Goal: Transaction & Acquisition: Book appointment/travel/reservation

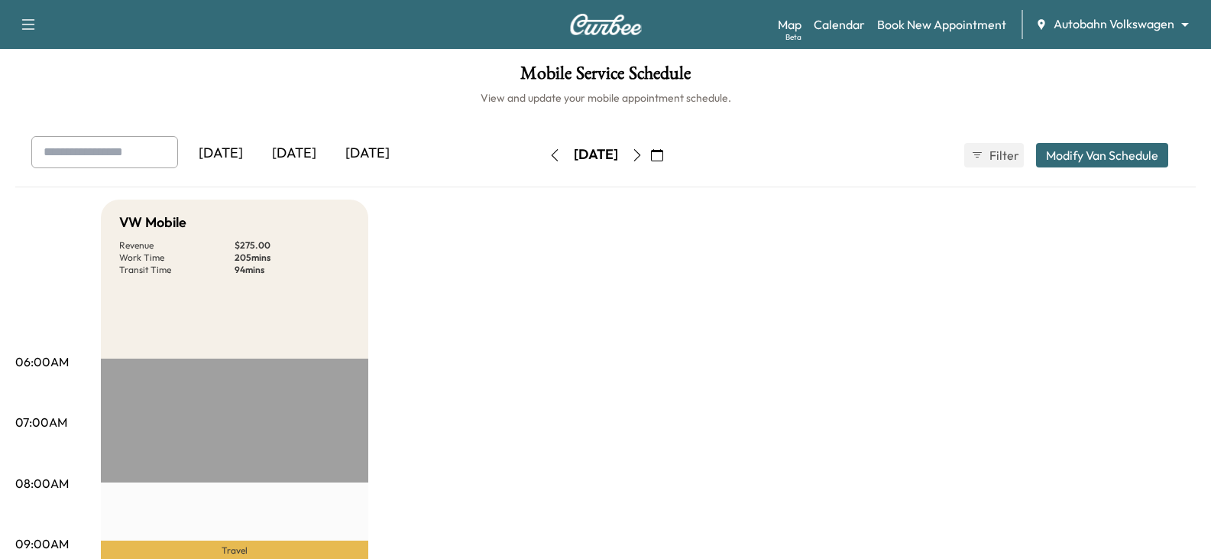
scroll to position [535, 0]
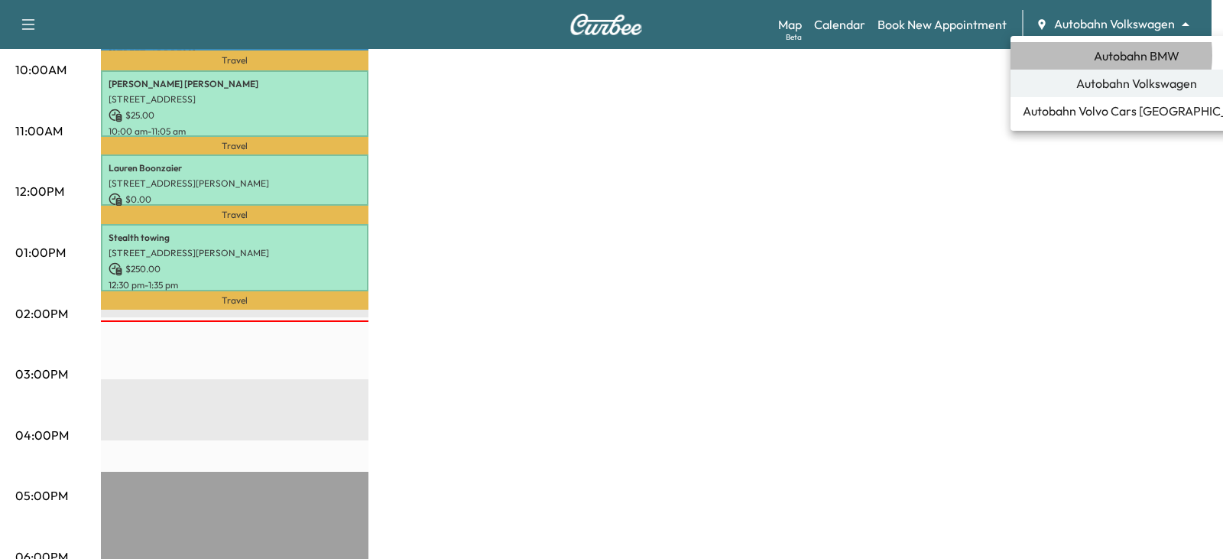
click at [1093, 55] on span "Autobahn BMW" at bounding box center [1136, 56] width 86 height 18
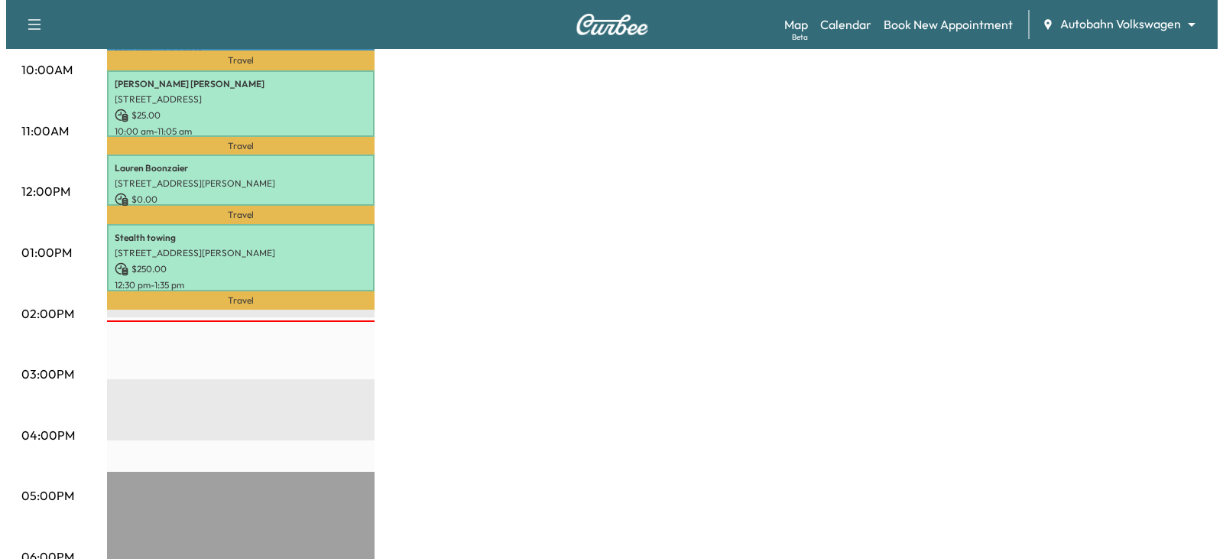
scroll to position [0, 0]
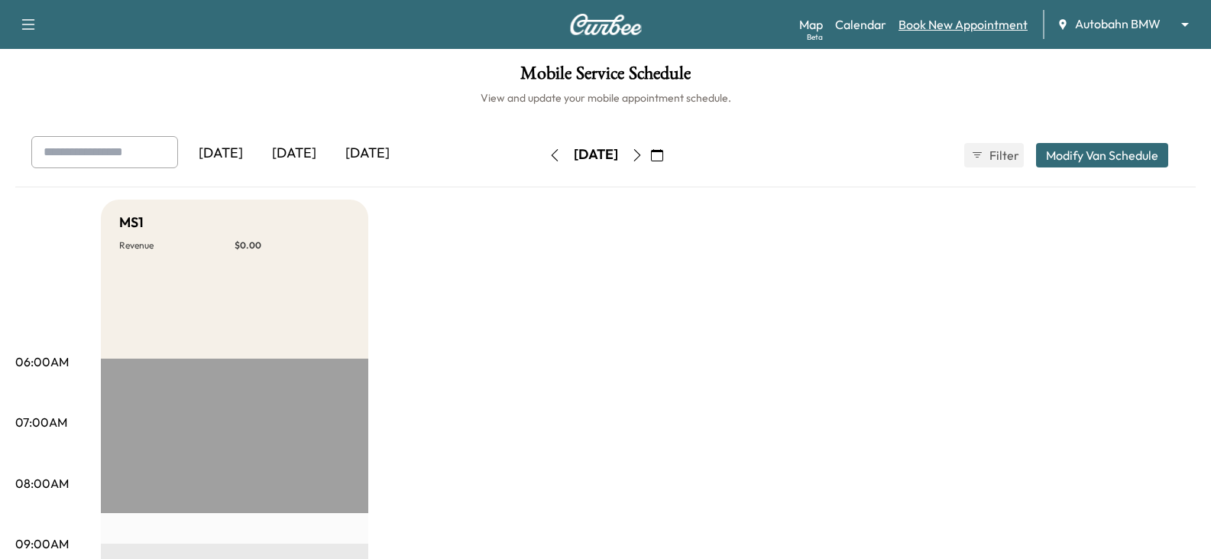
click at [939, 24] on link "Book New Appointment" at bounding box center [963, 24] width 129 height 18
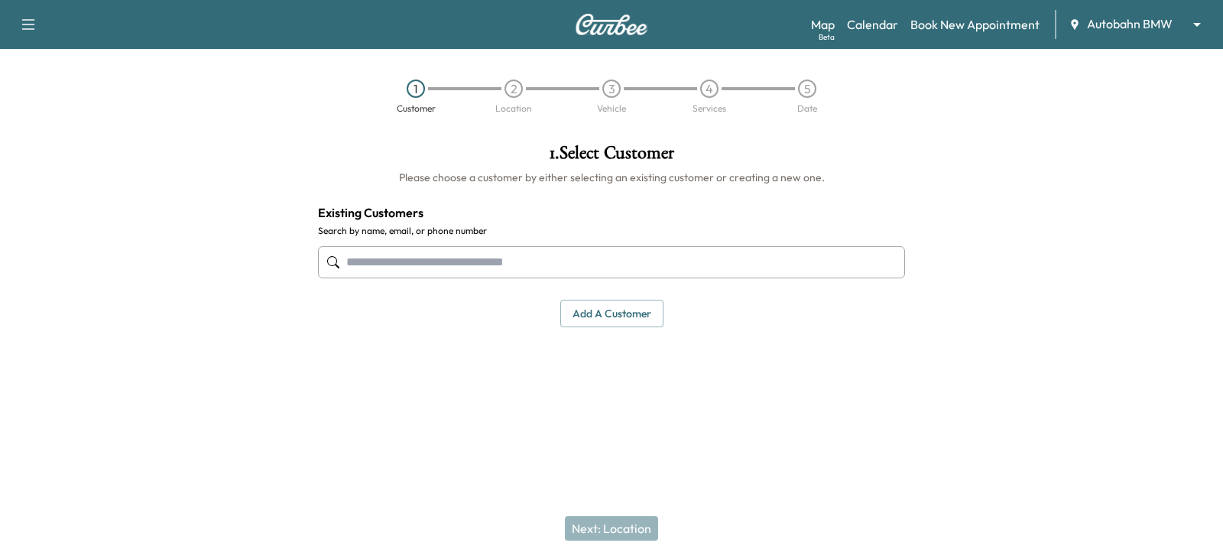
click at [361, 264] on input "text" at bounding box center [611, 262] width 587 height 32
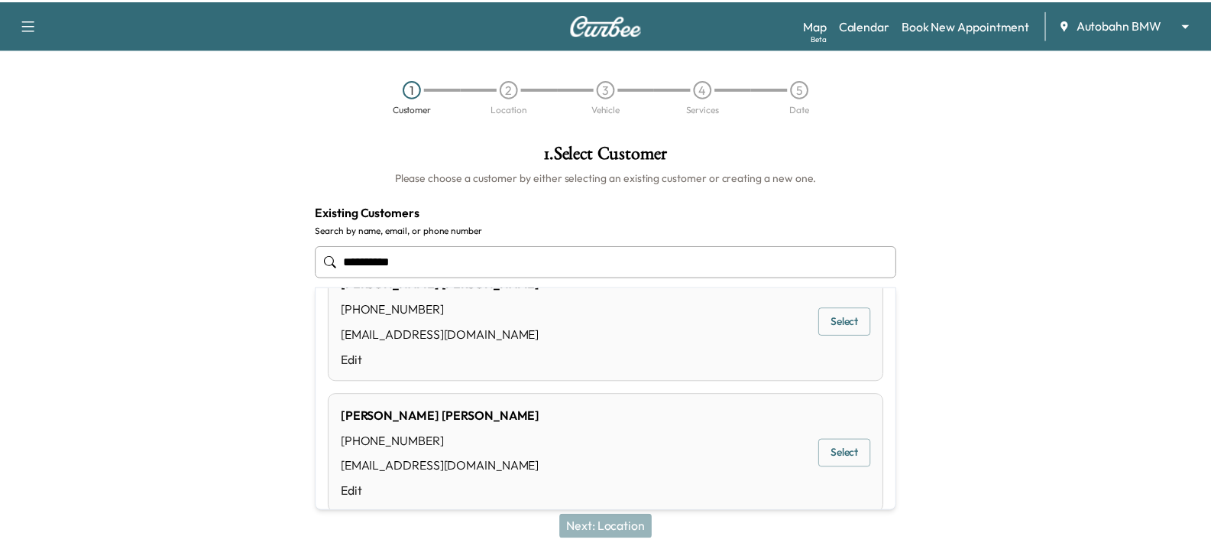
scroll to position [198, 0]
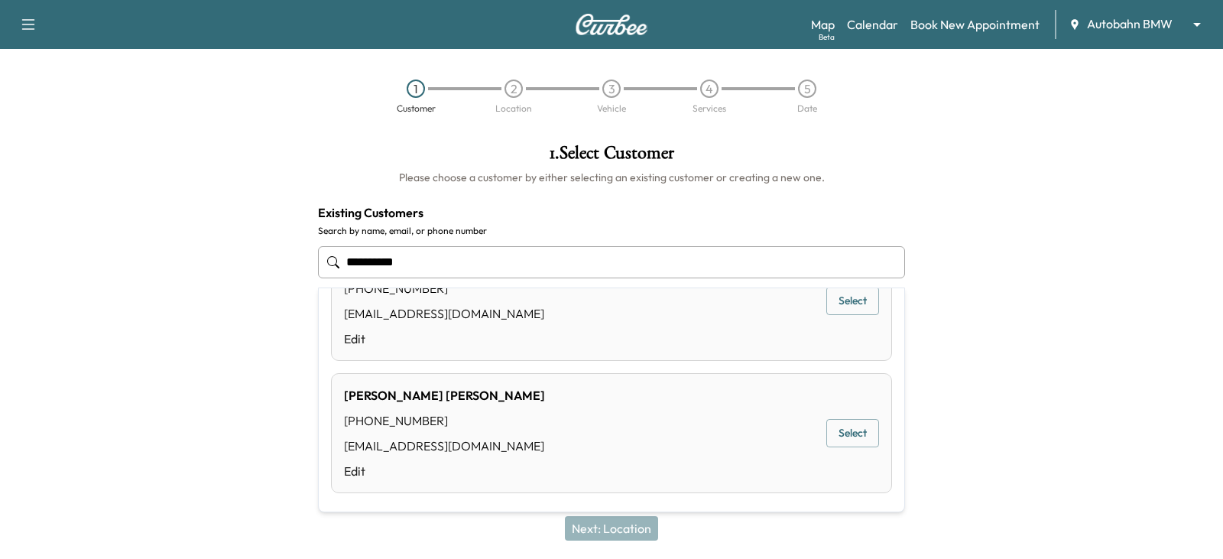
click at [429, 258] on input "**********" at bounding box center [611, 262] width 587 height 32
type input "**********"
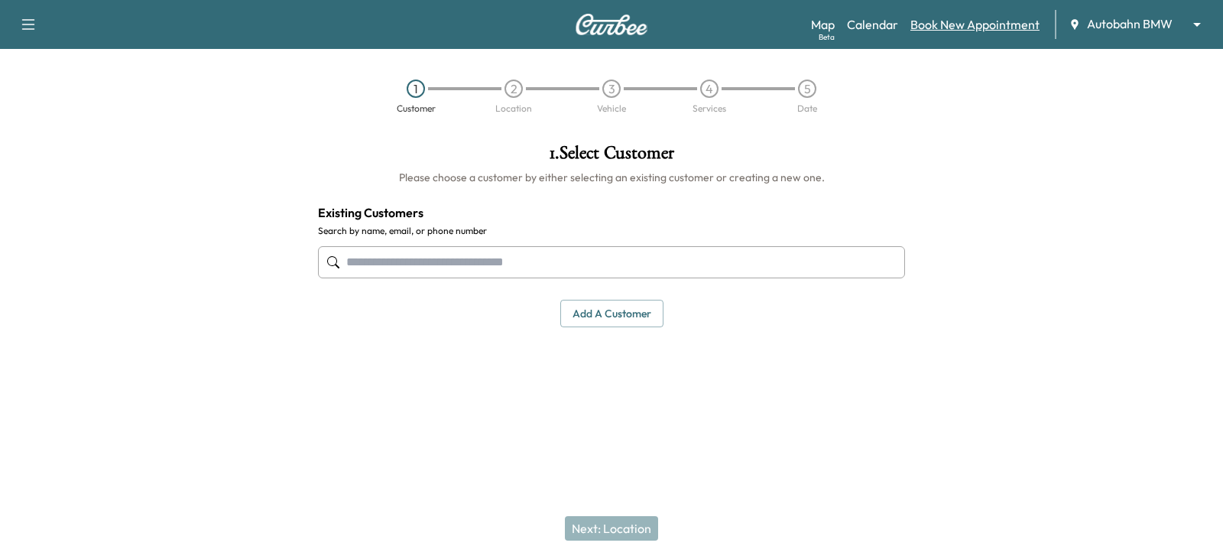
click at [953, 26] on link "Book New Appointment" at bounding box center [974, 24] width 129 height 18
click at [612, 314] on button "Add a customer" at bounding box center [611, 314] width 103 height 28
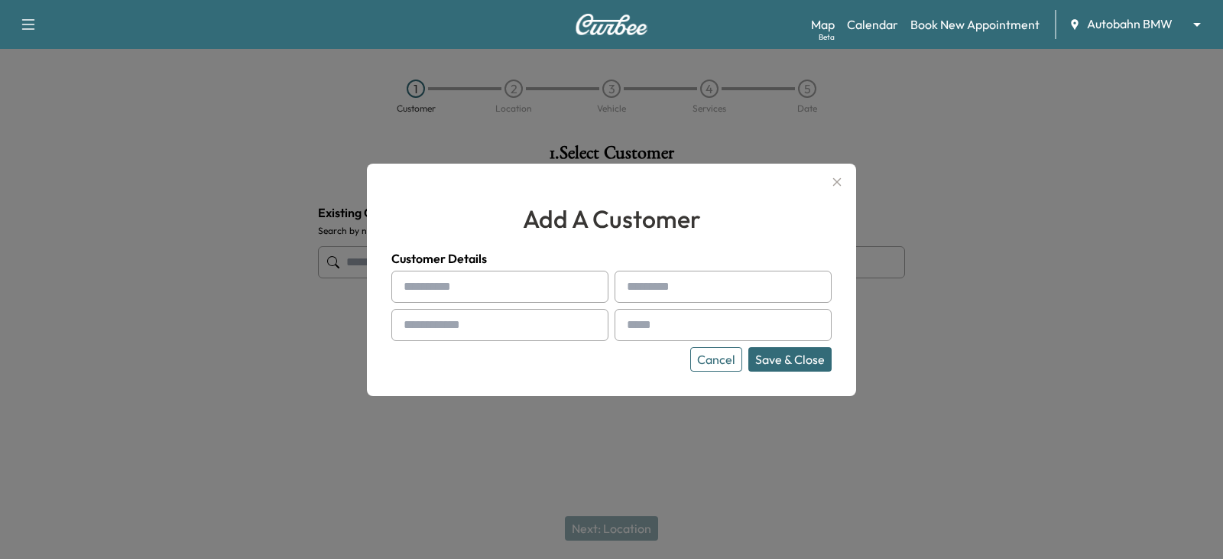
click at [440, 286] on input "text" at bounding box center [499, 287] width 217 height 32
click at [417, 284] on input "text" at bounding box center [499, 287] width 217 height 32
type input "*******"
type input "***"
click at [439, 327] on input "text" at bounding box center [499, 325] width 217 height 32
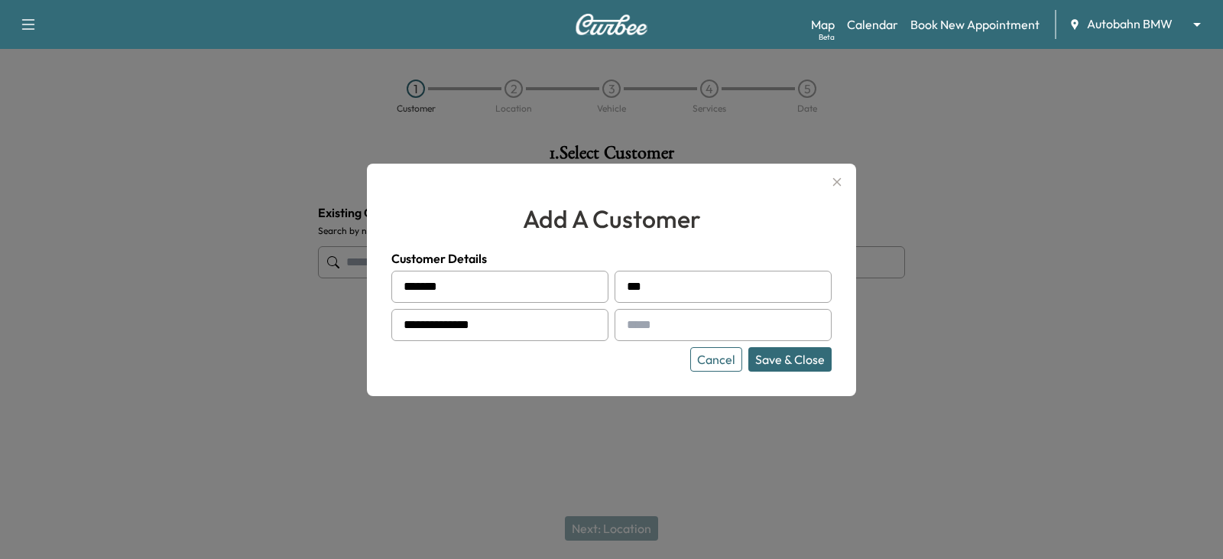
type input "**********"
click at [633, 324] on div at bounding box center [629, 325] width 18 height 18
drag, startPoint x: 633, startPoint y: 324, endPoint x: 1120, endPoint y: 304, distance: 487.2
click at [1120, 304] on div at bounding box center [611, 279] width 1223 height 559
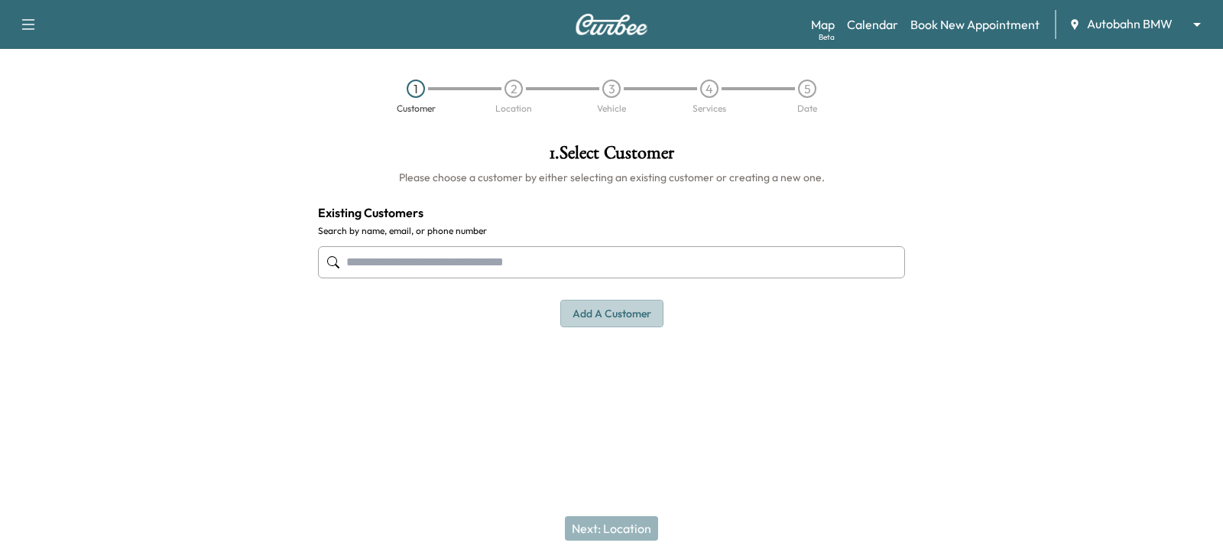
click at [609, 322] on button "Add a customer" at bounding box center [611, 314] width 103 height 28
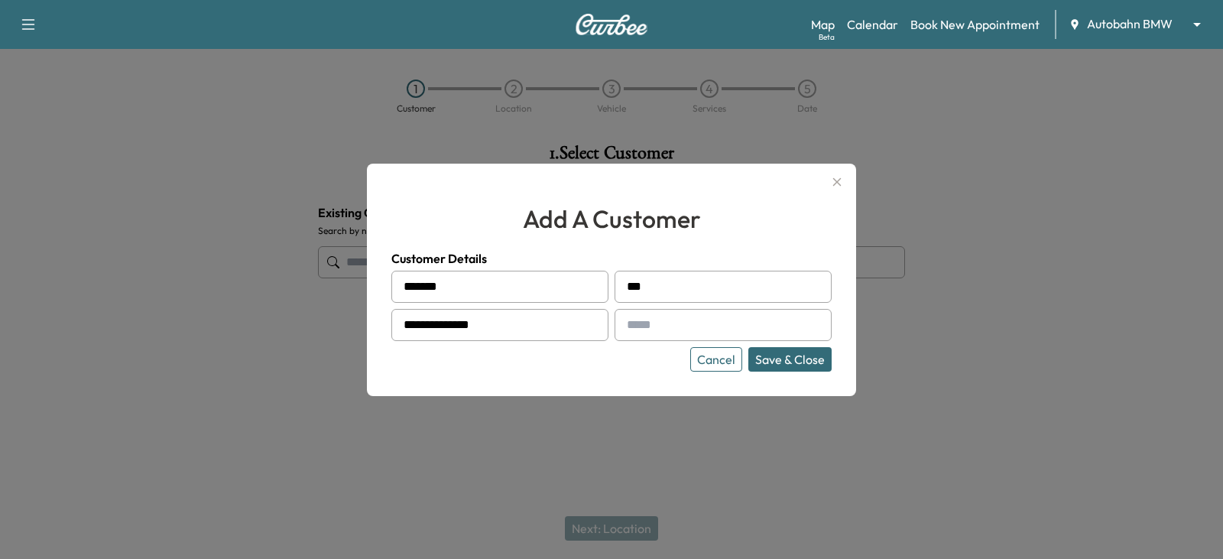
click at [643, 329] on input "text" at bounding box center [722, 325] width 217 height 32
paste input "**********"
click at [786, 357] on button "Save & Close" at bounding box center [789, 359] width 83 height 24
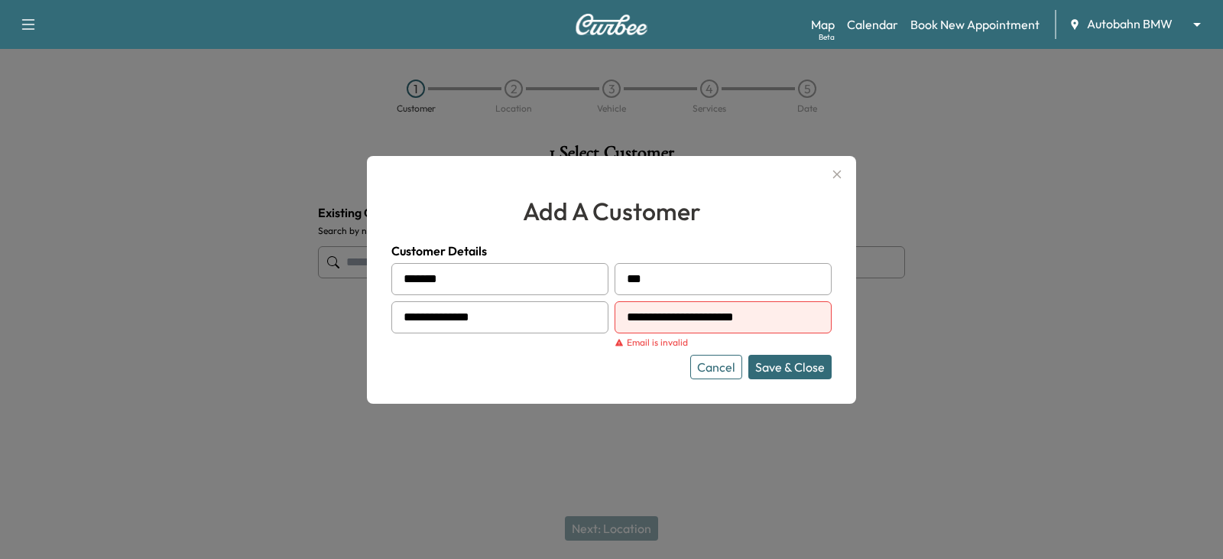
click at [624, 315] on div at bounding box center [629, 317] width 18 height 18
click at [784, 366] on button "Save & Close" at bounding box center [789, 367] width 83 height 24
click at [949, 395] on div at bounding box center [611, 279] width 1223 height 559
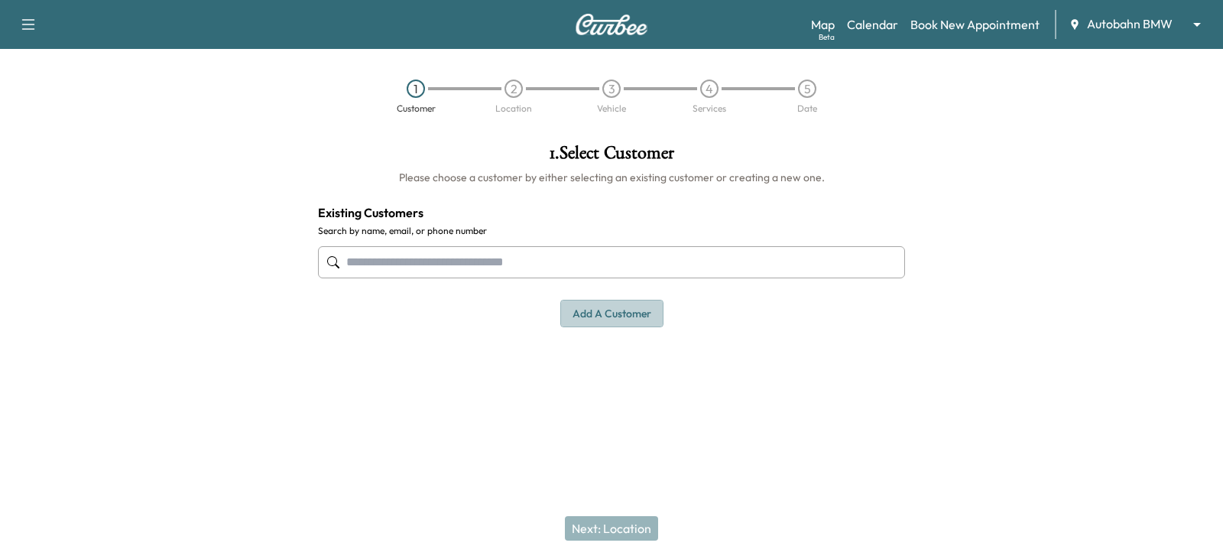
click at [615, 311] on button "Add a customer" at bounding box center [611, 314] width 103 height 28
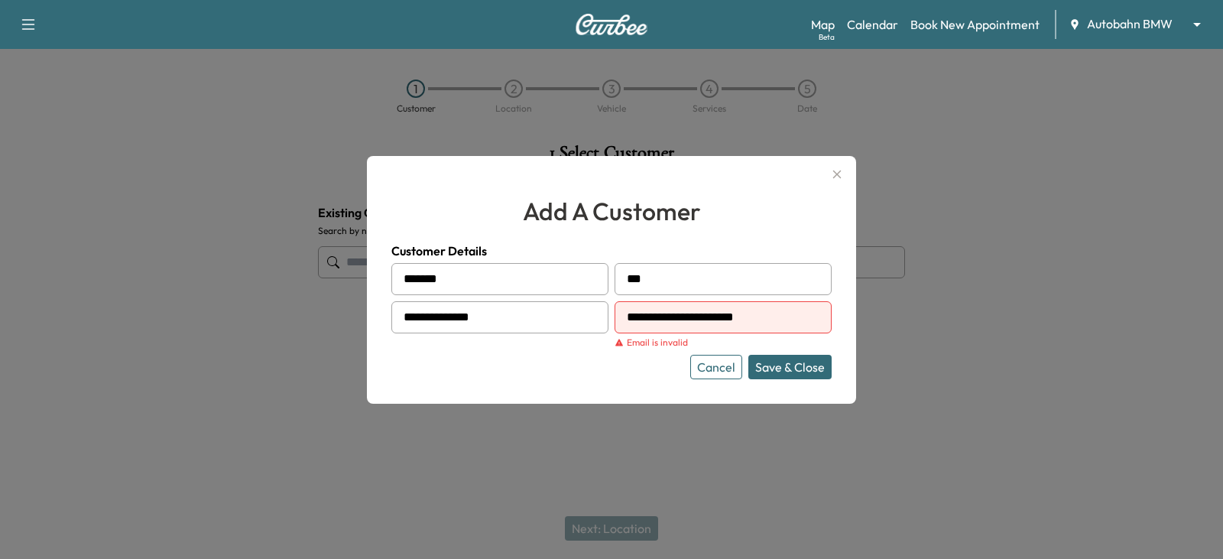
click at [767, 320] on input "**********" at bounding box center [722, 317] width 217 height 32
type input "*"
click at [785, 371] on button "Save & Close" at bounding box center [789, 367] width 83 height 24
click at [625, 316] on div at bounding box center [629, 317] width 18 height 18
click at [787, 363] on button "Save & Close" at bounding box center [789, 367] width 83 height 24
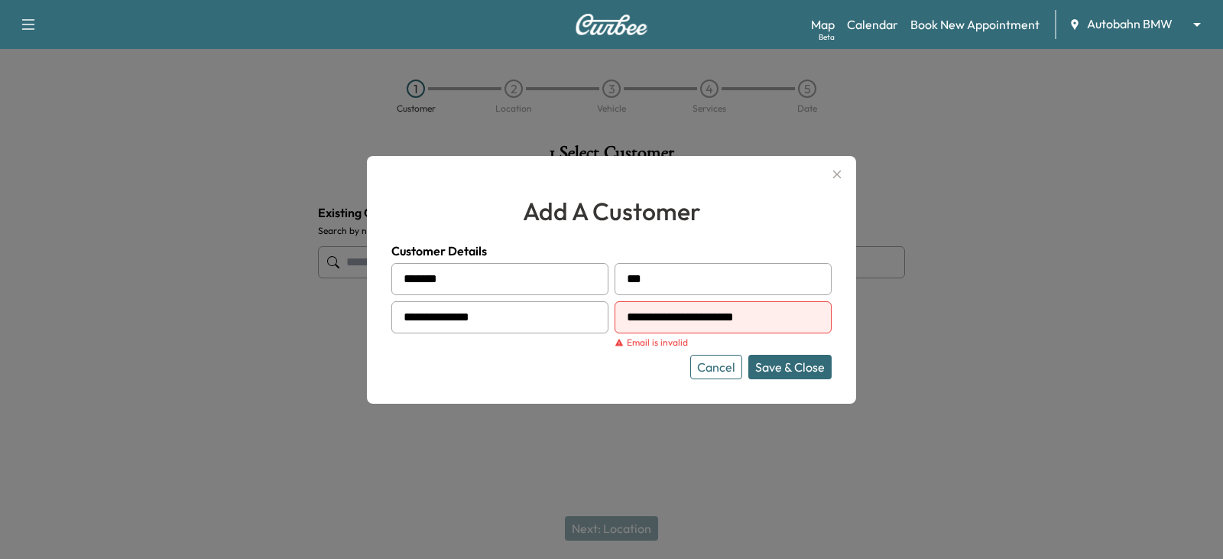
click at [631, 321] on div at bounding box center [629, 317] width 18 height 18
click at [630, 315] on div at bounding box center [629, 317] width 18 height 18
click at [632, 316] on div at bounding box center [629, 317] width 18 height 18
click at [641, 318] on input "**********" at bounding box center [722, 317] width 217 height 32
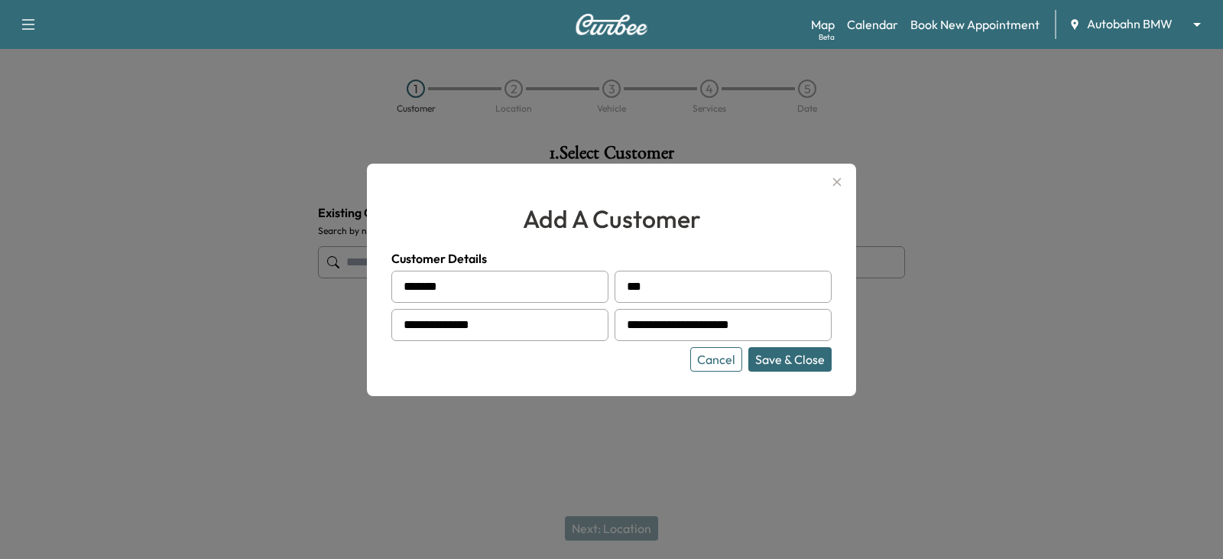
type input "**********"
click at [790, 357] on button "Save & Close" at bounding box center [789, 359] width 83 height 24
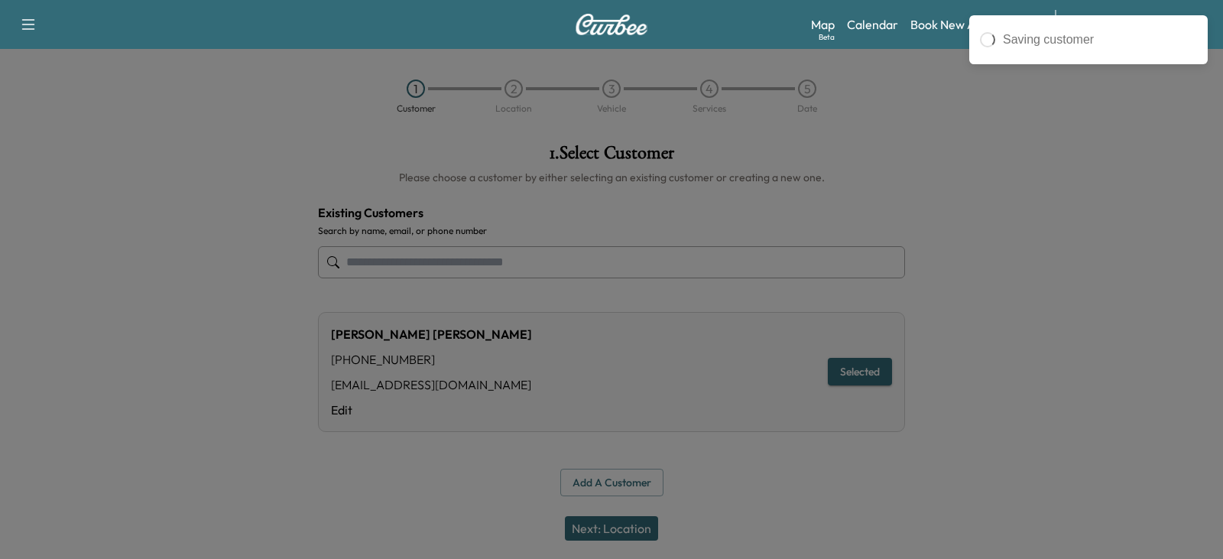
type input "**********"
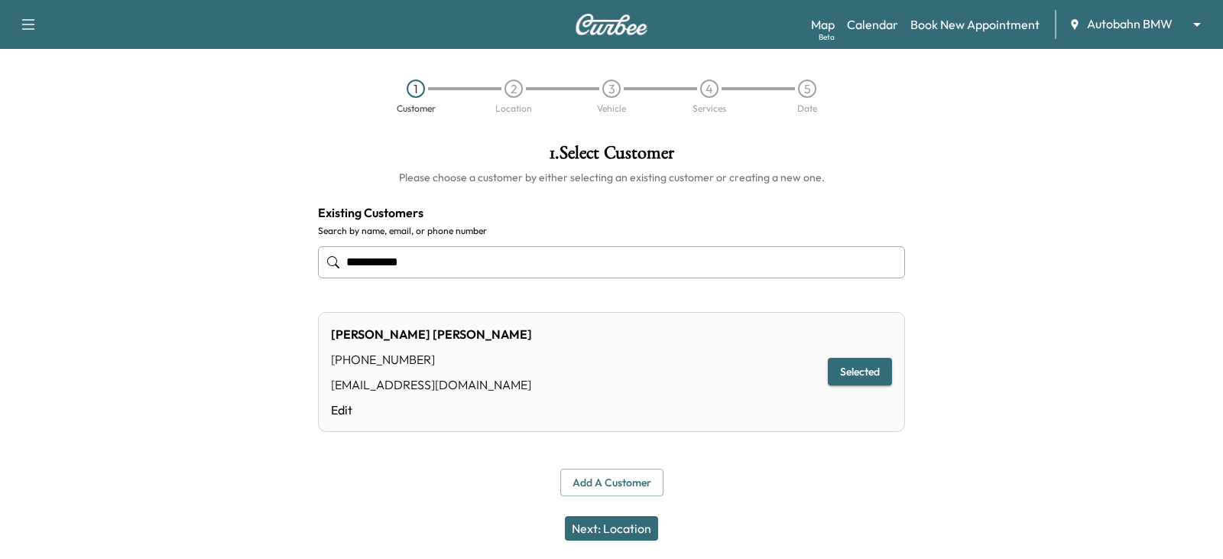
click at [605, 526] on button "Next: Location" at bounding box center [611, 528] width 93 height 24
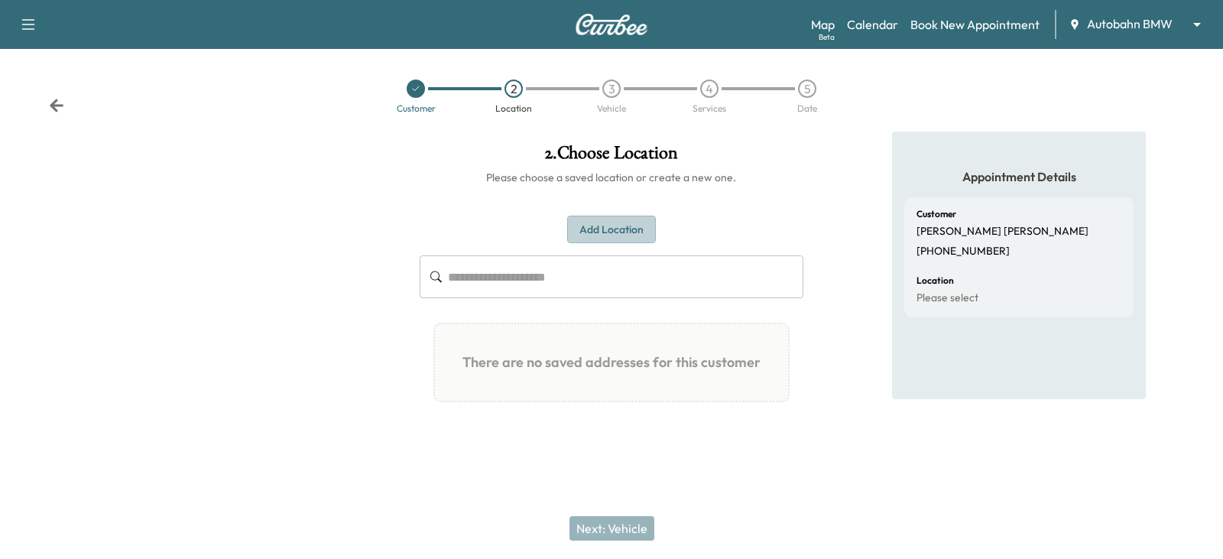
click at [607, 229] on button "Add Location" at bounding box center [611, 229] width 89 height 28
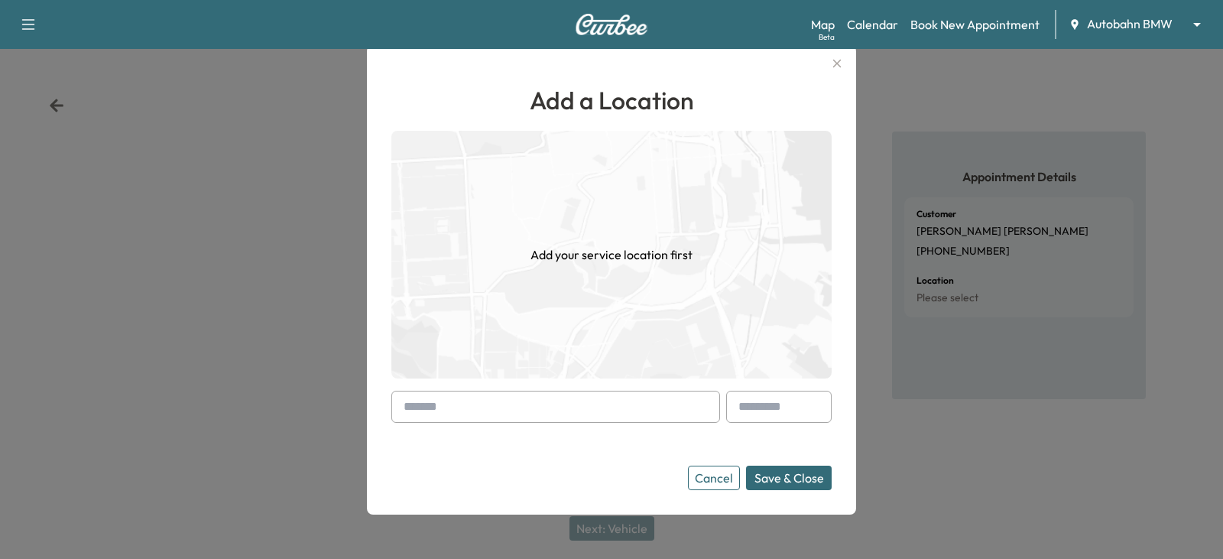
click at [430, 407] on input "text" at bounding box center [555, 406] width 329 height 32
paste input "**********"
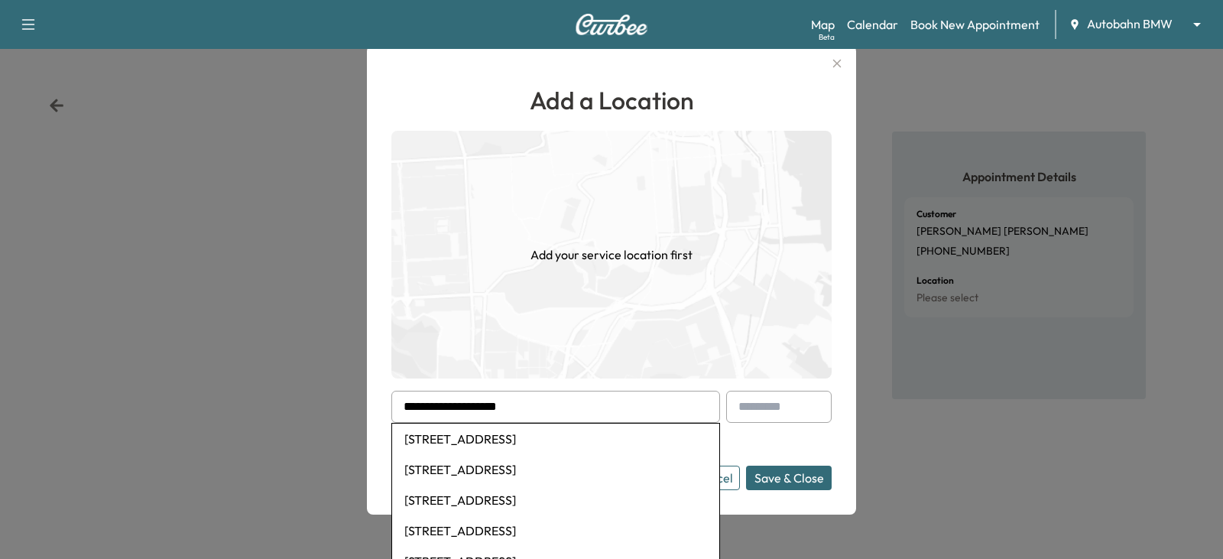
click at [530, 439] on li "[STREET_ADDRESS]" at bounding box center [555, 438] width 327 height 31
type input "**********"
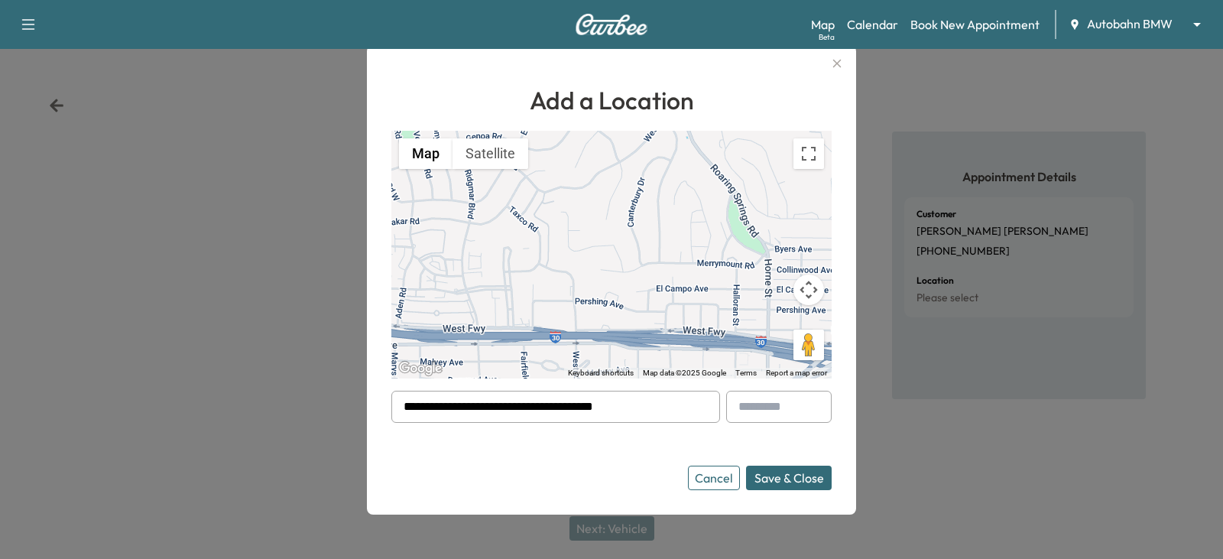
click at [779, 478] on button "Save & Close" at bounding box center [789, 477] width 86 height 24
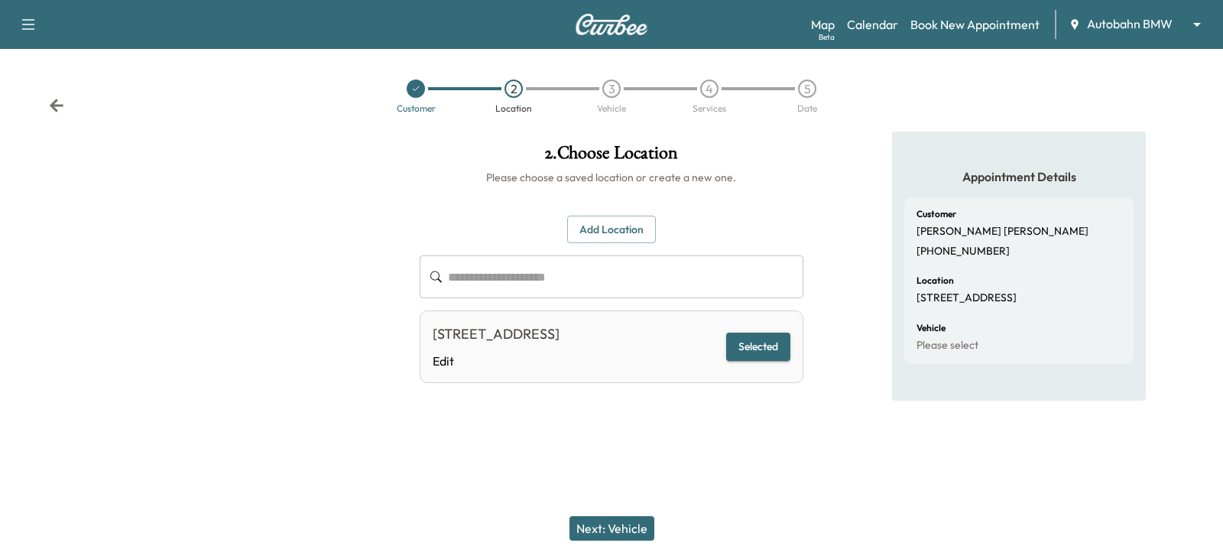
click at [606, 531] on button "Next: Vehicle" at bounding box center [611, 528] width 85 height 24
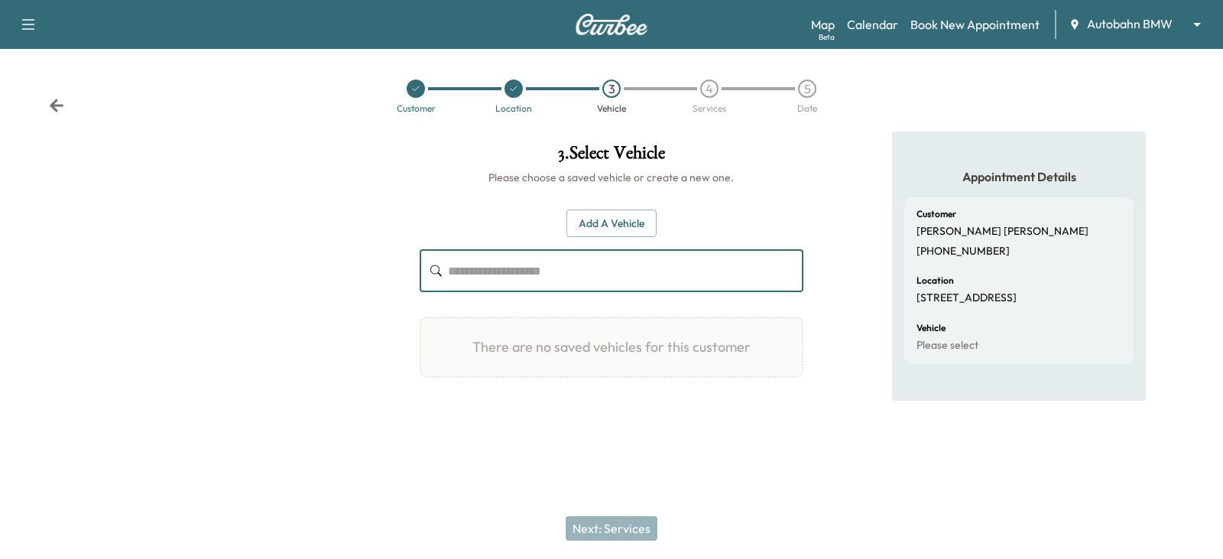
click at [454, 266] on input "text" at bounding box center [625, 270] width 355 height 43
drag, startPoint x: 454, startPoint y: 266, endPoint x: 834, endPoint y: 381, distance: 396.7
click at [834, 381] on div "Appointment Details Customer [PERSON_NAME] [PHONE_NUMBER] Location [STREET_ADDR…" at bounding box center [1018, 272] width 407 height 283
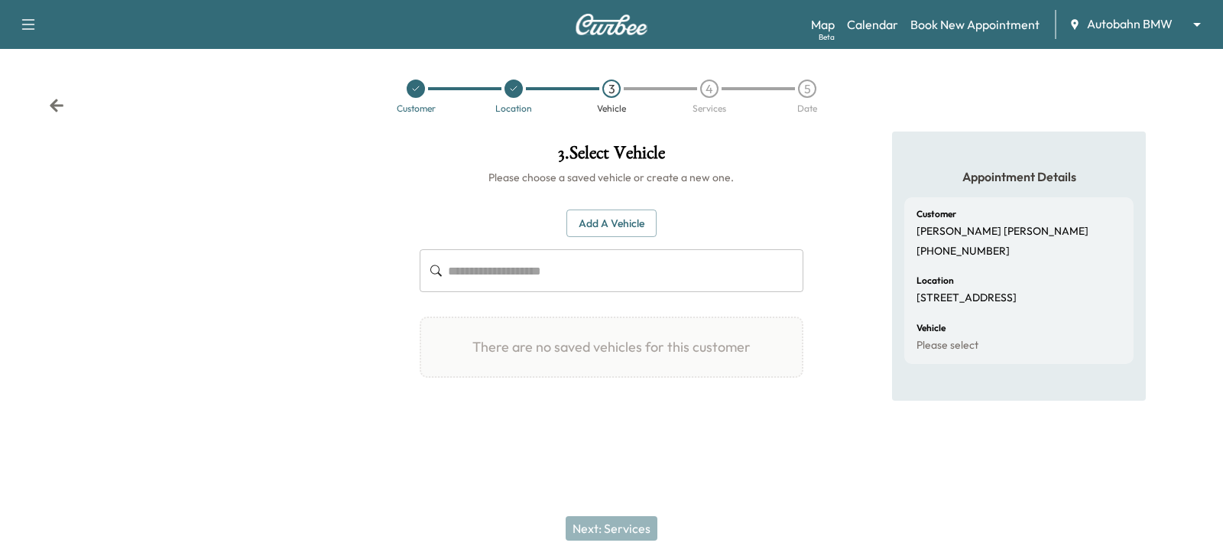
click at [579, 226] on button "Add a Vehicle" at bounding box center [611, 223] width 90 height 28
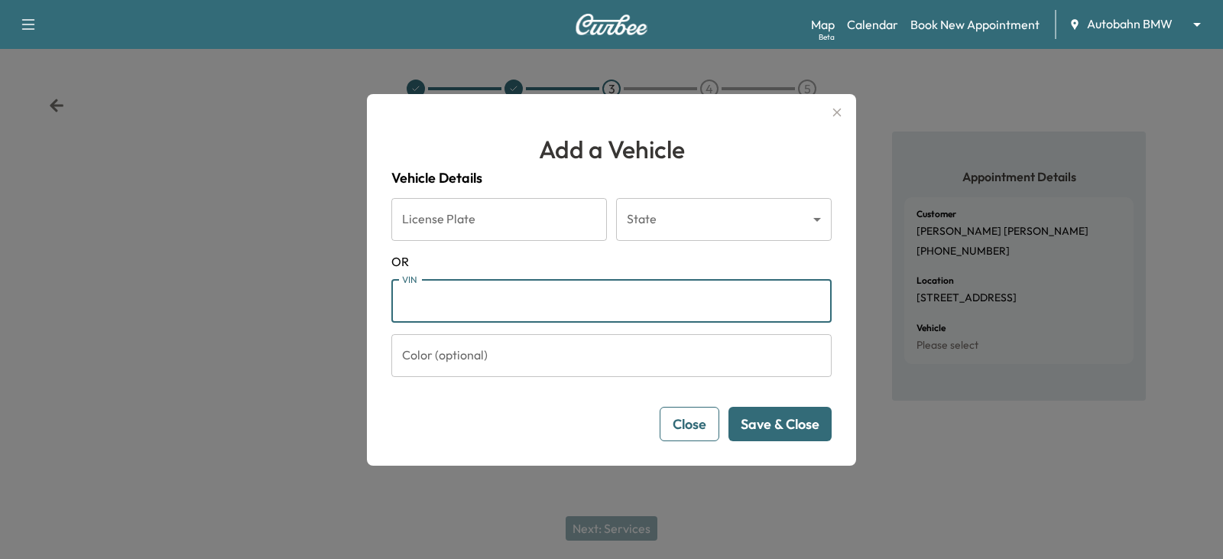
click at [416, 301] on input "VIN" at bounding box center [611, 301] width 440 height 43
paste input "**********"
type input "**********"
click at [771, 423] on button "Save & Close" at bounding box center [779, 424] width 103 height 34
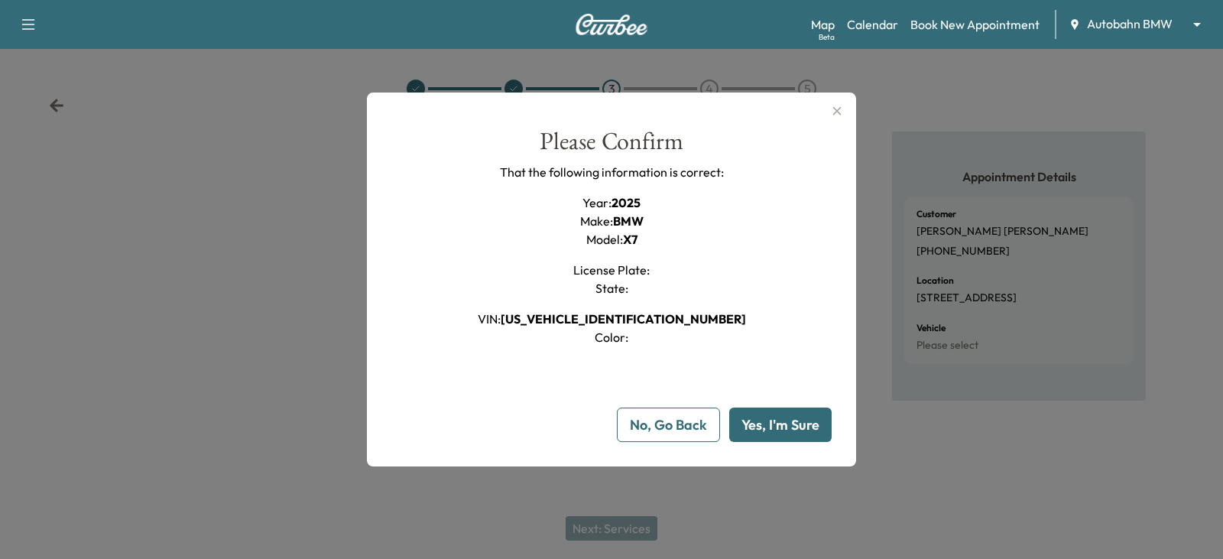
click at [771, 423] on button "Yes, I'm Sure" at bounding box center [780, 424] width 102 height 34
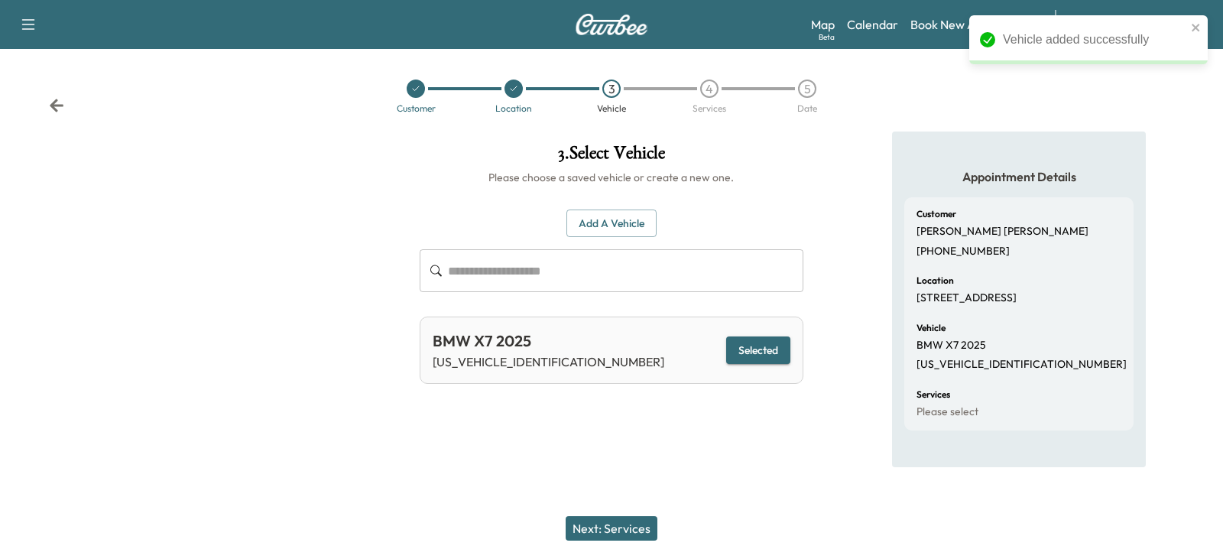
click at [611, 530] on button "Next: Services" at bounding box center [611, 528] width 92 height 24
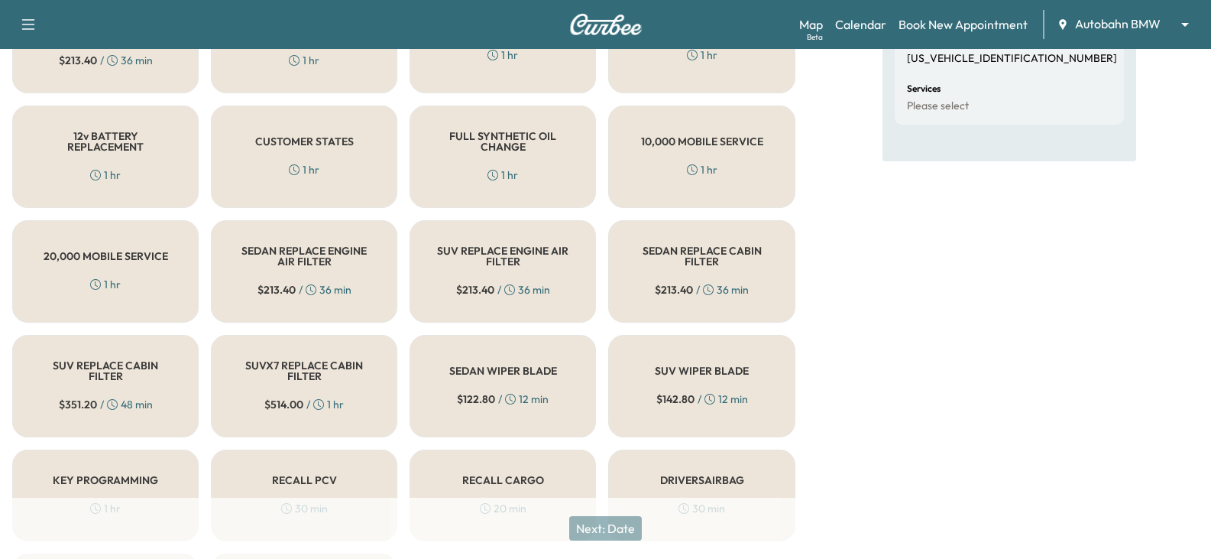
scroll to position [229, 0]
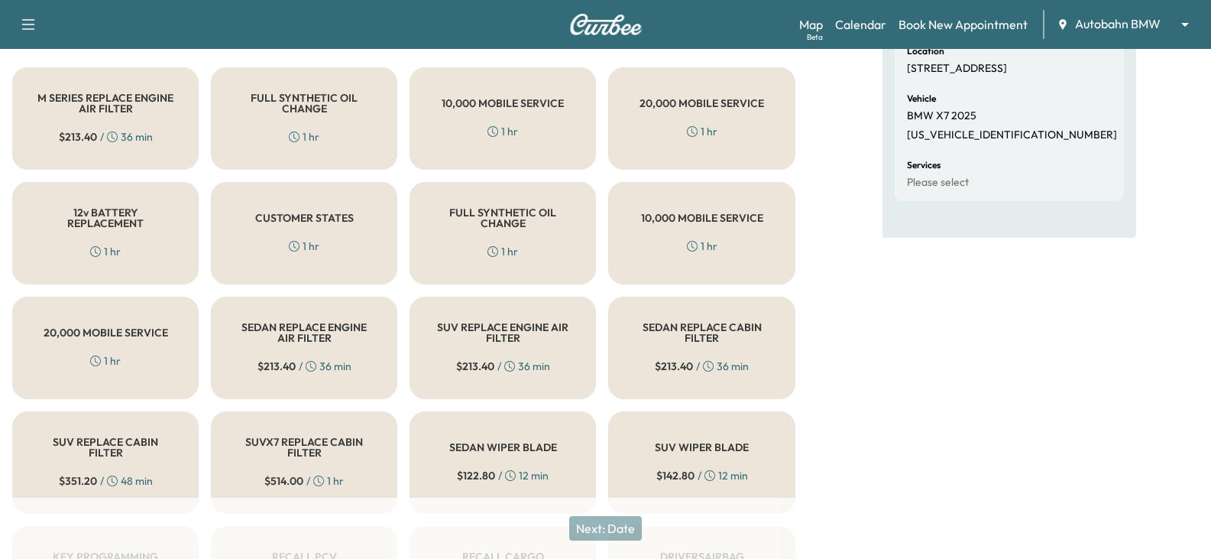
click at [273, 108] on h5 "FULL SYNTHETIC OIL CHANGE" at bounding box center [304, 102] width 136 height 21
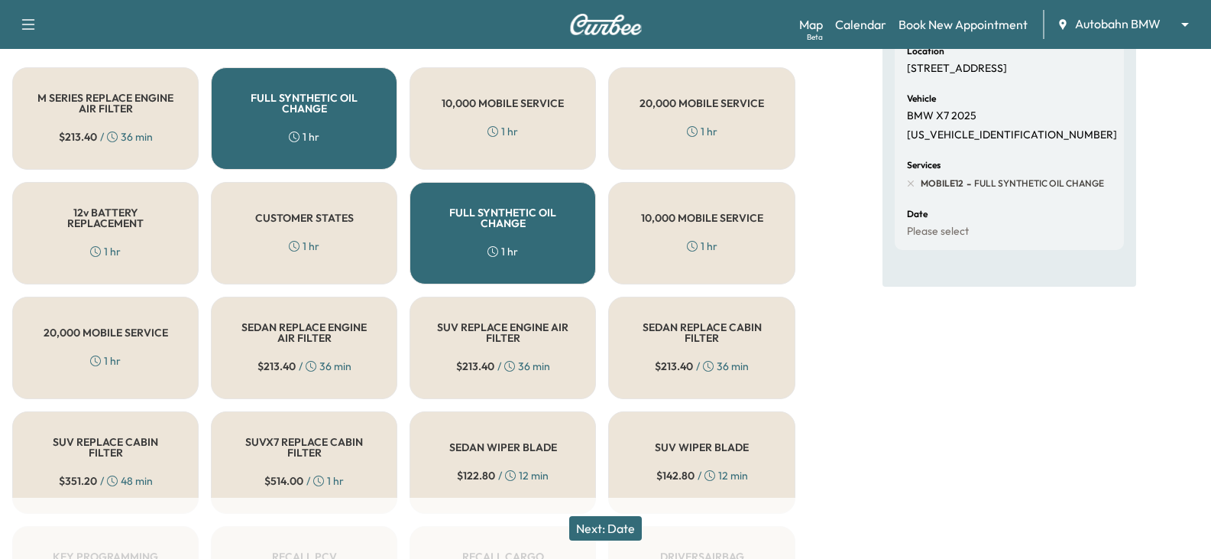
click at [603, 522] on button "Next: Date" at bounding box center [605, 528] width 73 height 24
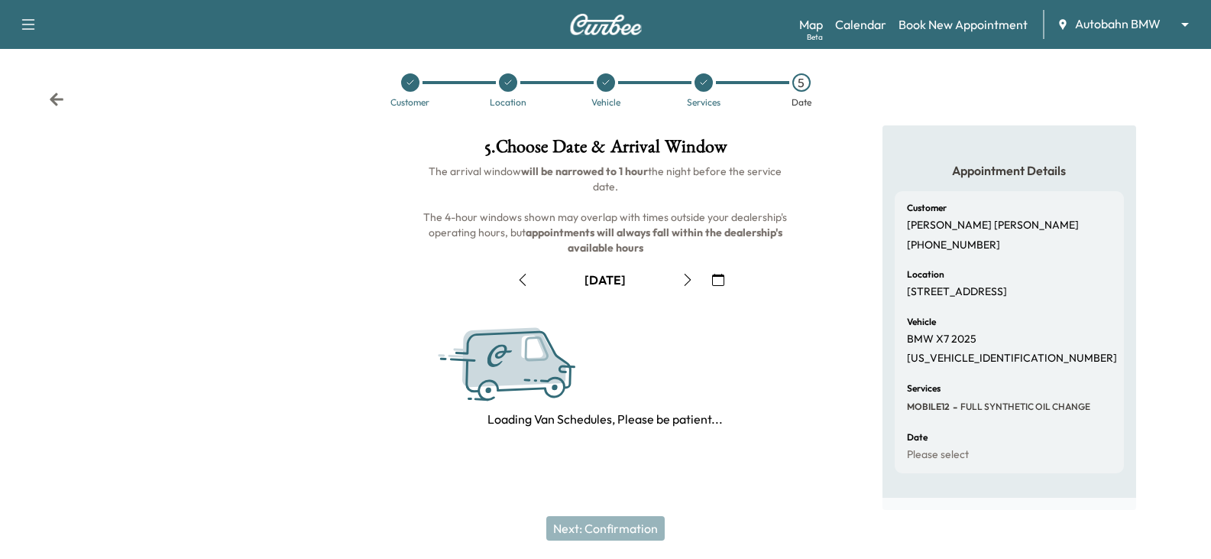
scroll to position [206, 0]
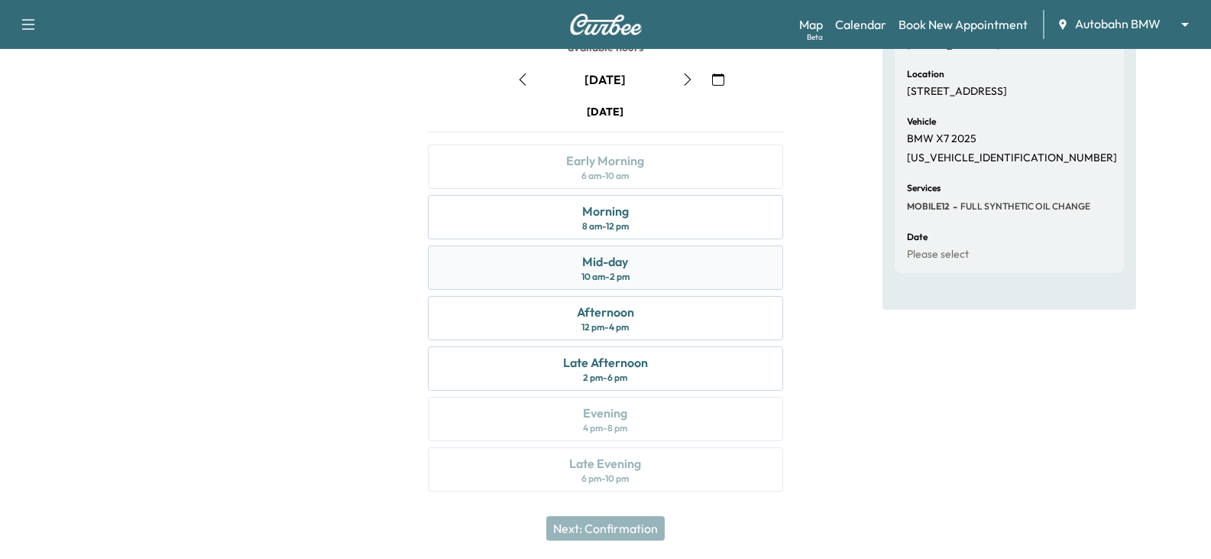
click at [601, 264] on div "Mid-day" at bounding box center [605, 261] width 46 height 18
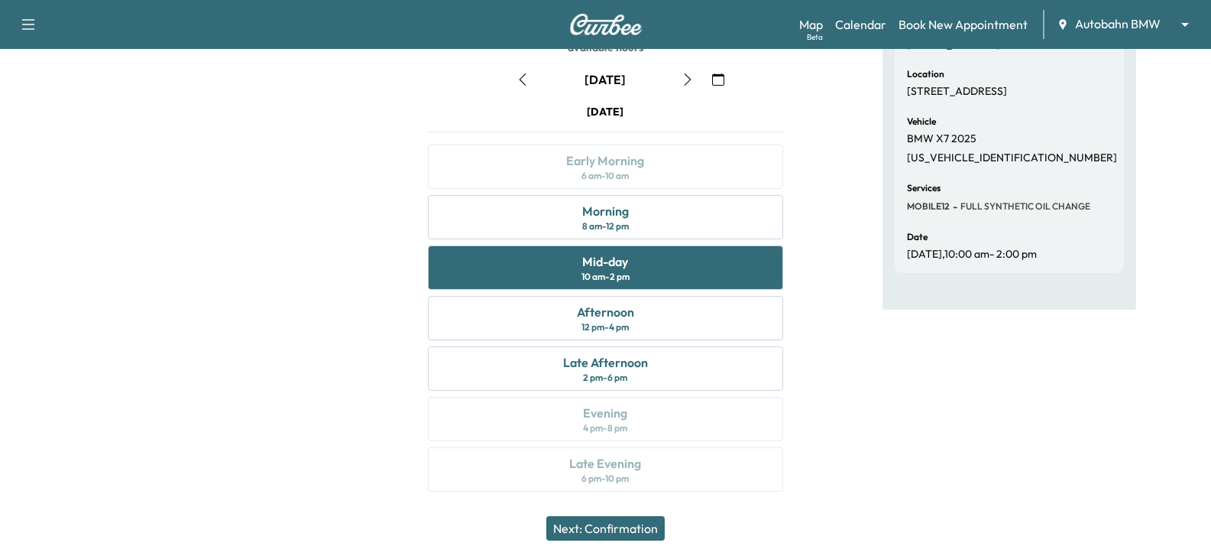
click at [592, 531] on button "Next: Confirmation" at bounding box center [605, 528] width 118 height 24
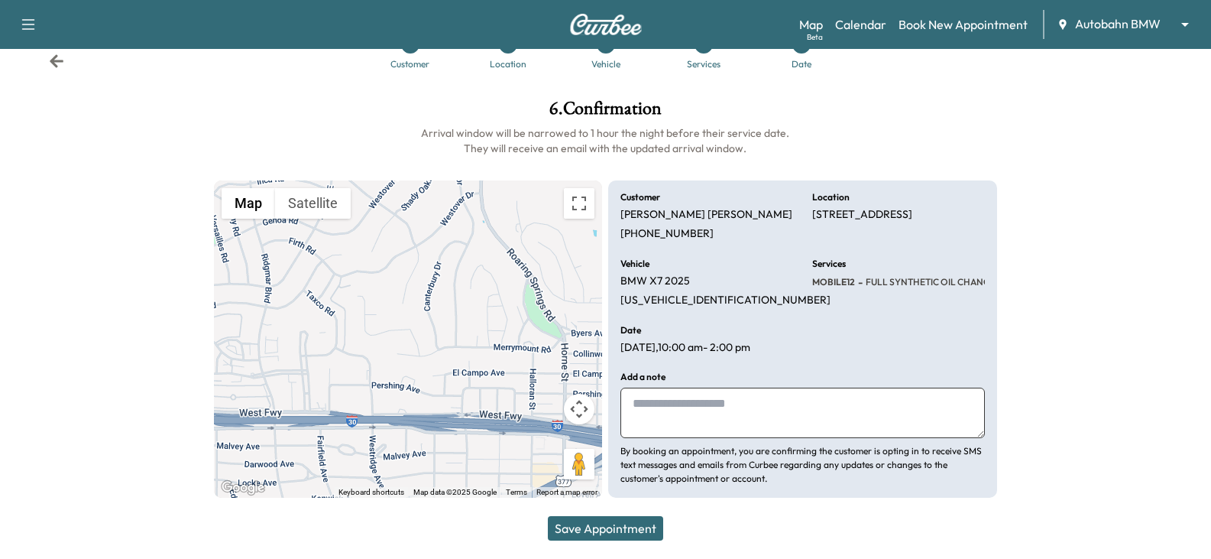
click at [592, 531] on button "Save Appointment" at bounding box center [605, 528] width 115 height 24
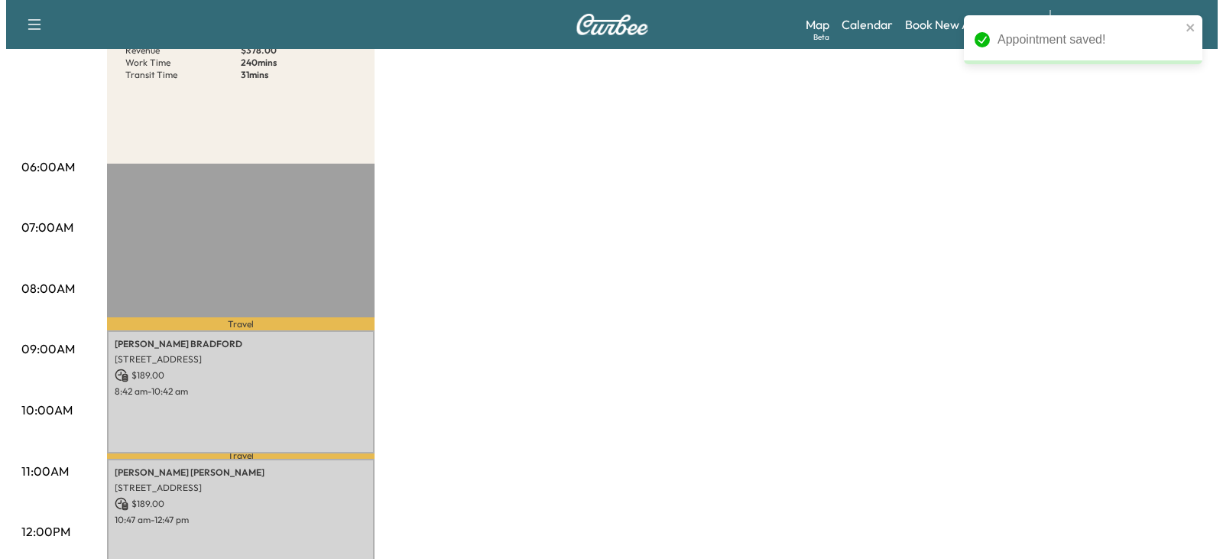
scroll to position [229, 0]
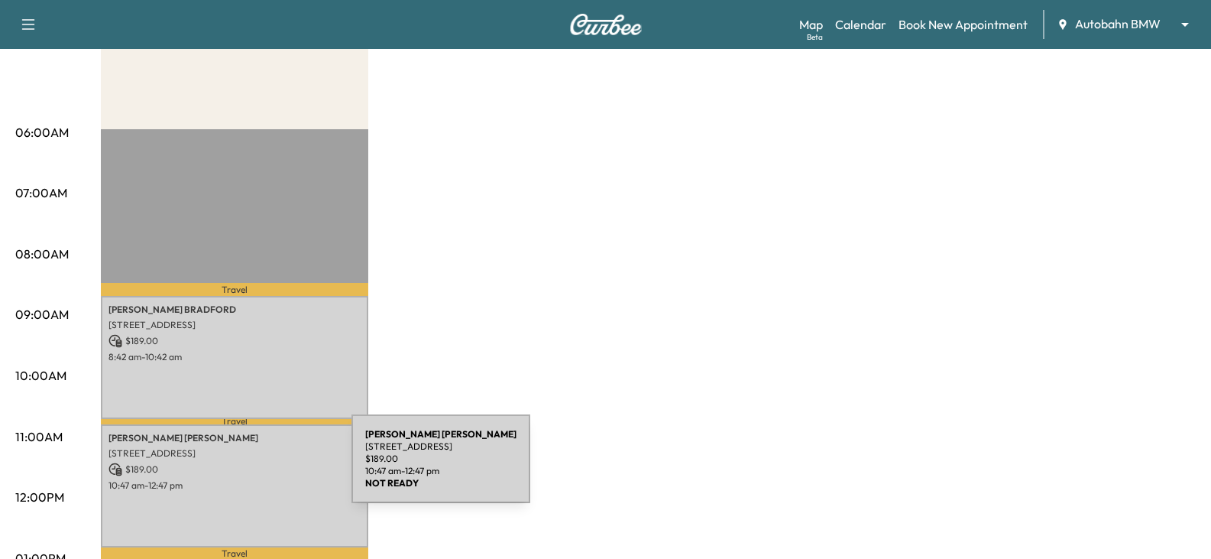
click at [237, 468] on p "$ 189.00" at bounding box center [235, 469] width 252 height 14
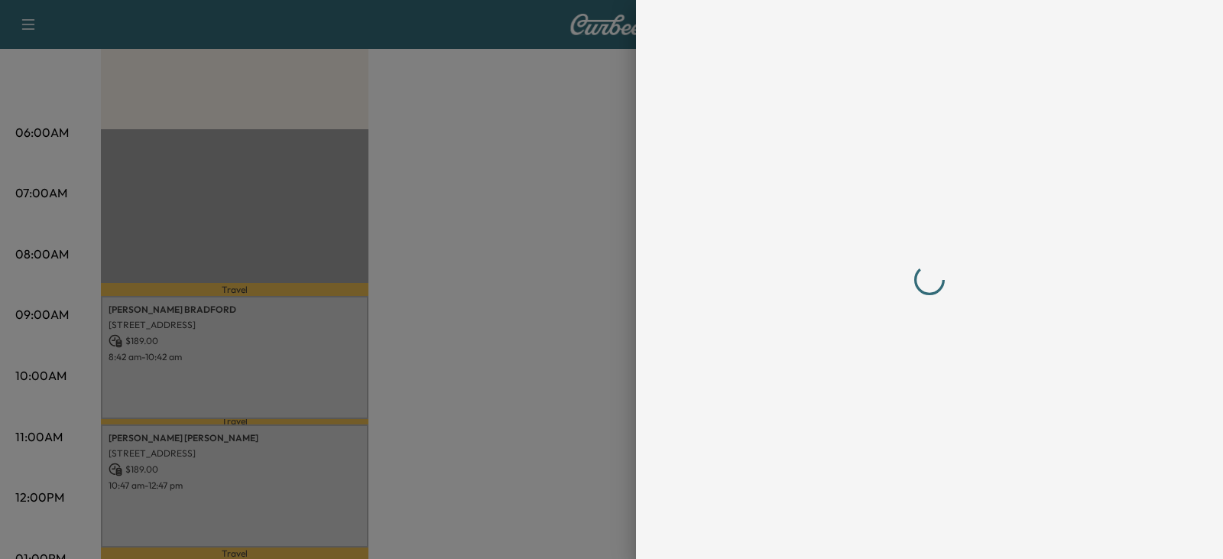
click at [1180, 306] on div at bounding box center [929, 279] width 587 height 559
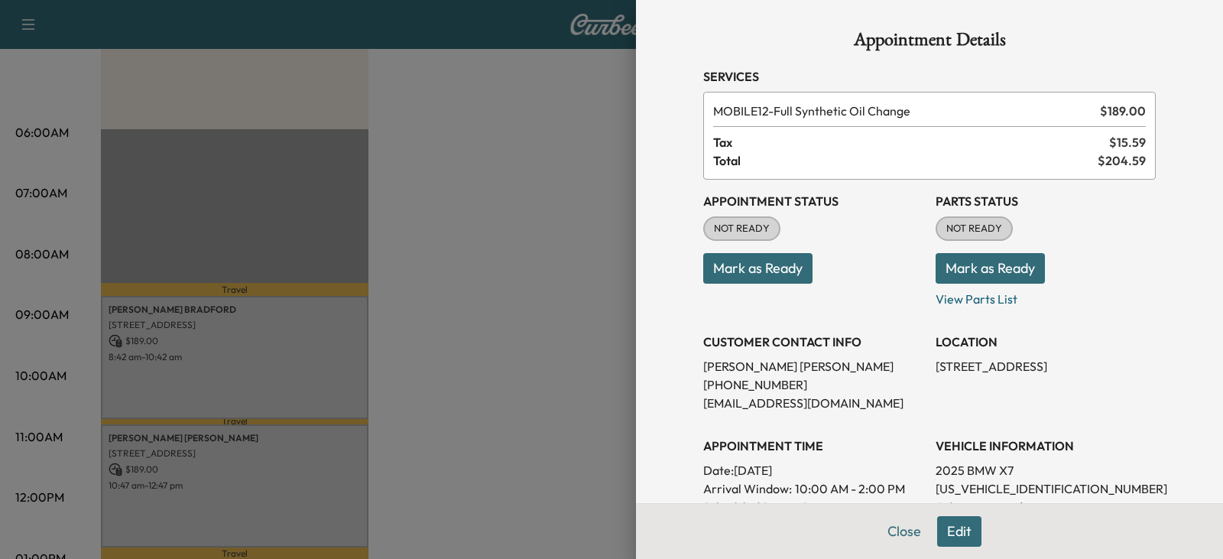
click at [492, 391] on div at bounding box center [611, 279] width 1223 height 559
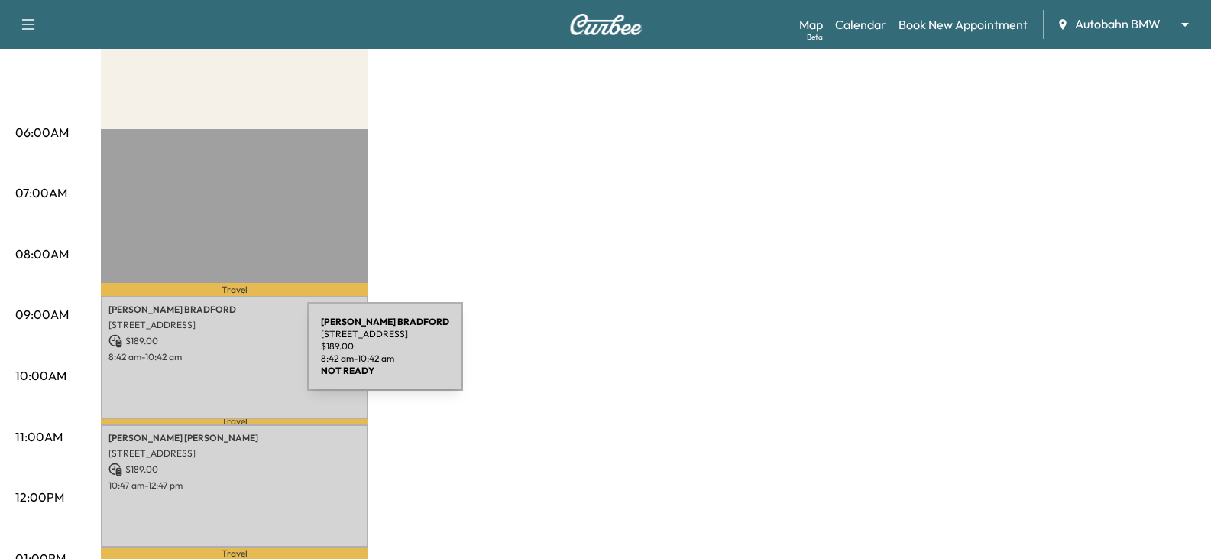
click at [193, 355] on p "8:42 am - 10:42 am" at bounding box center [235, 357] width 252 height 12
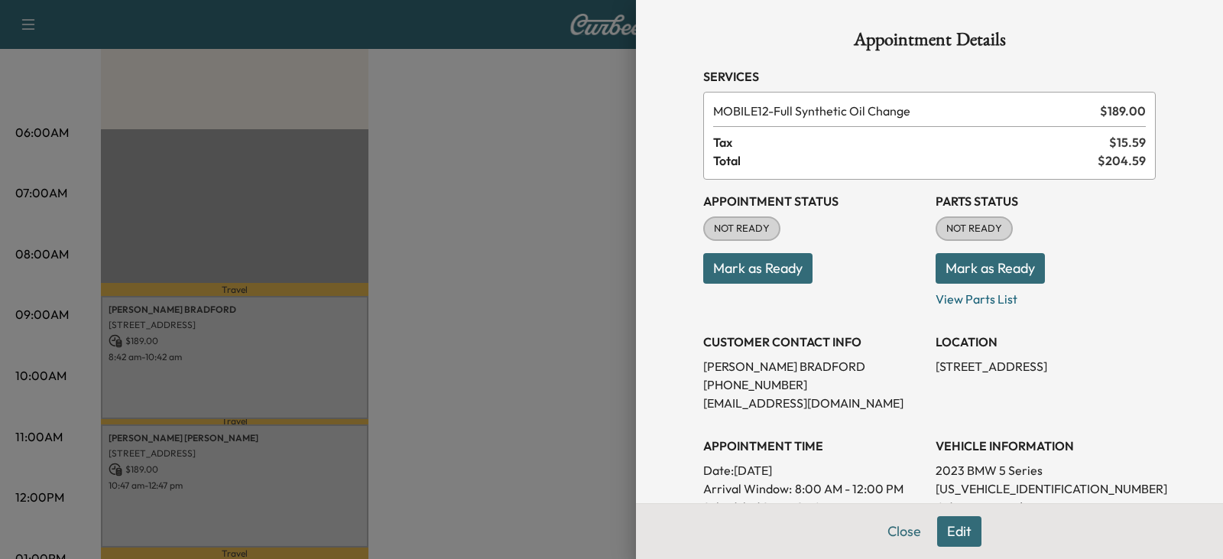
scroll to position [76, 0]
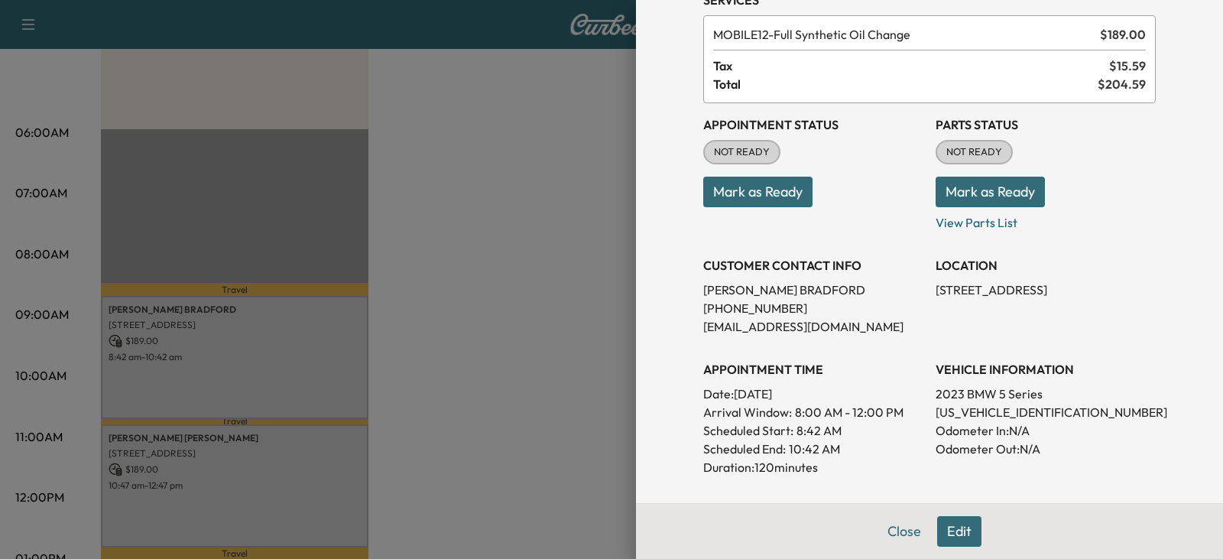
click at [212, 468] on div at bounding box center [611, 279] width 1223 height 559
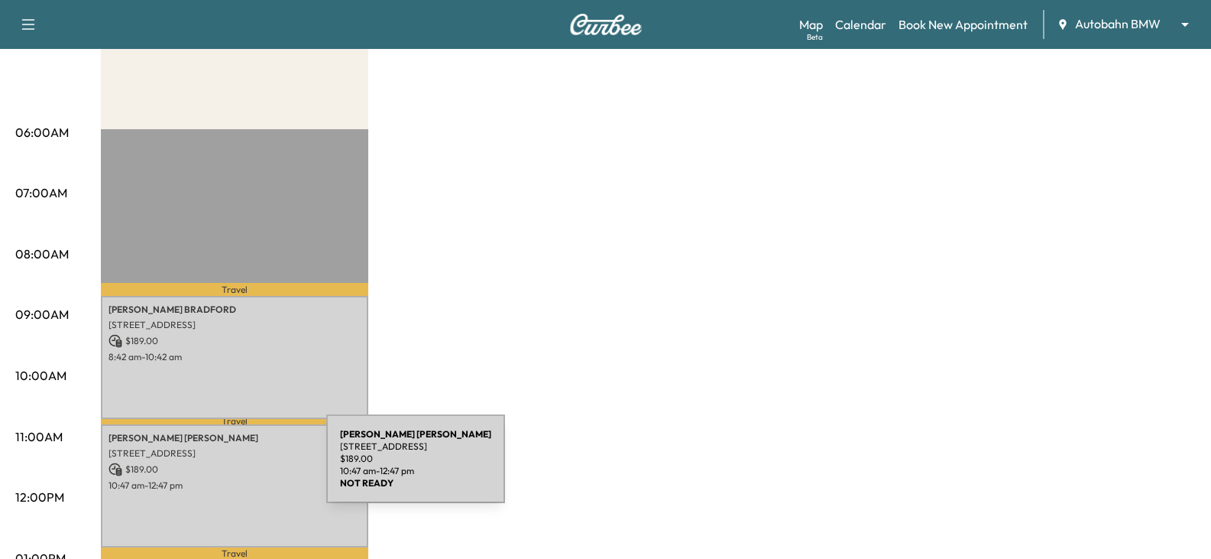
click at [212, 468] on p "$ 189.00" at bounding box center [235, 469] width 252 height 14
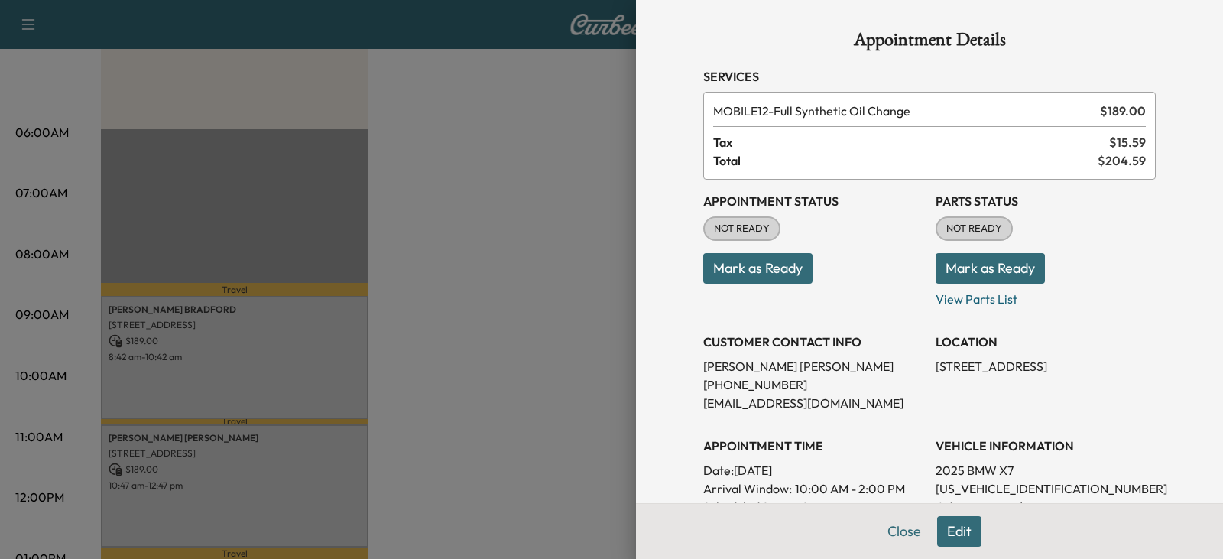
click at [514, 365] on div at bounding box center [611, 279] width 1223 height 559
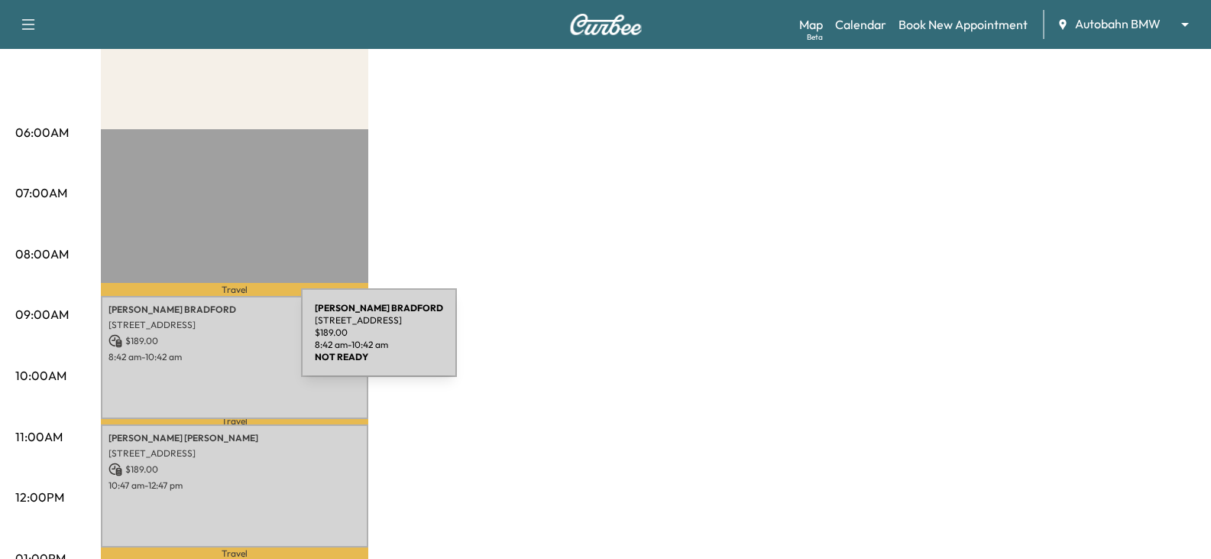
click at [186, 342] on p "$ 189.00" at bounding box center [235, 341] width 252 height 14
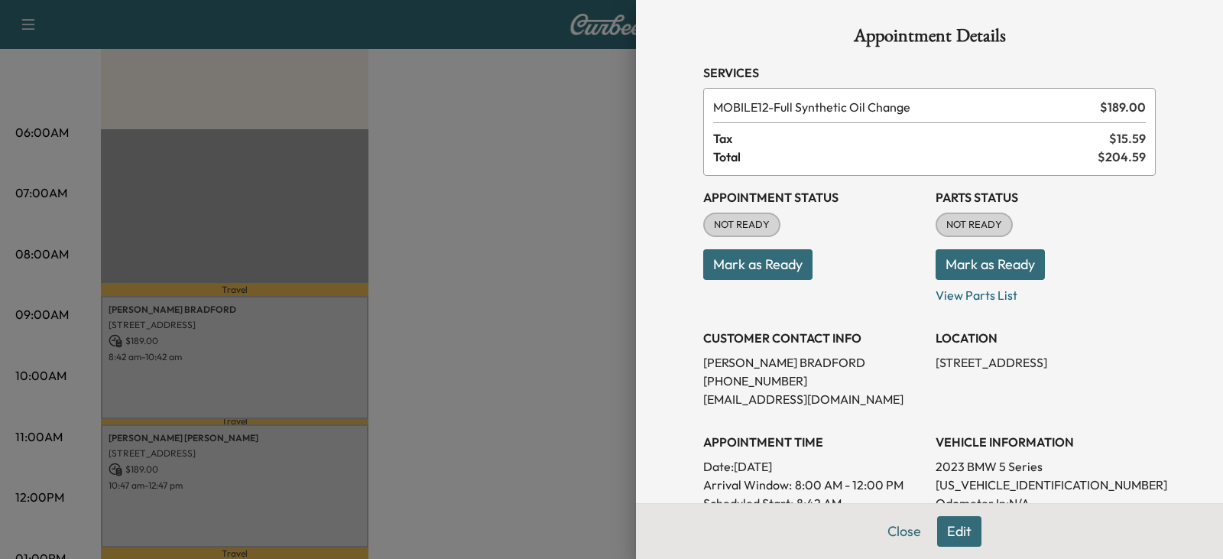
scroll to position [0, 0]
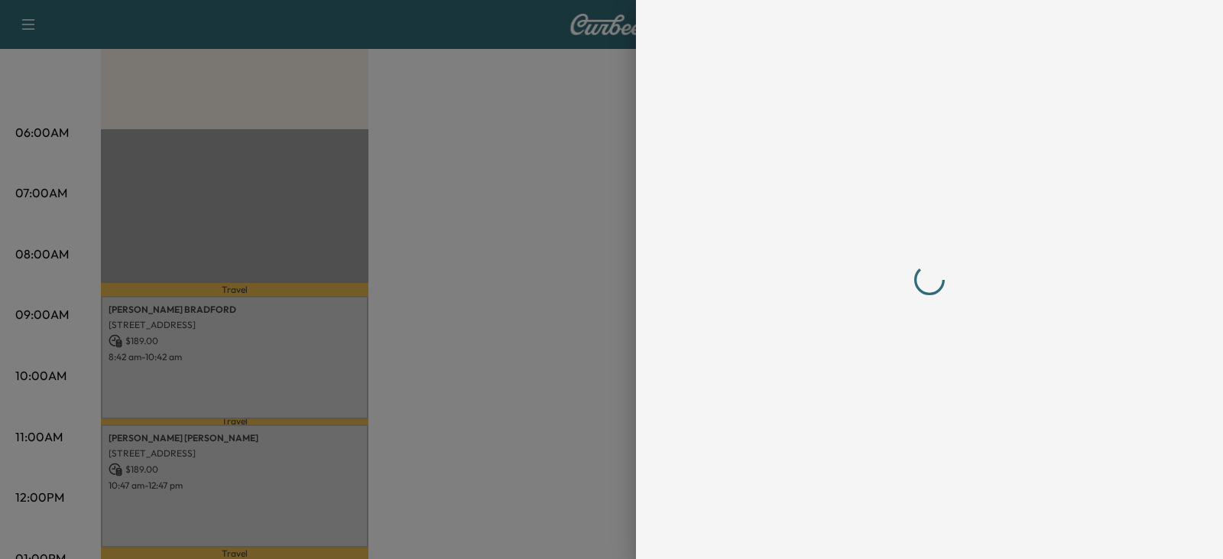
click at [953, 535] on div at bounding box center [929, 279] width 489 height 559
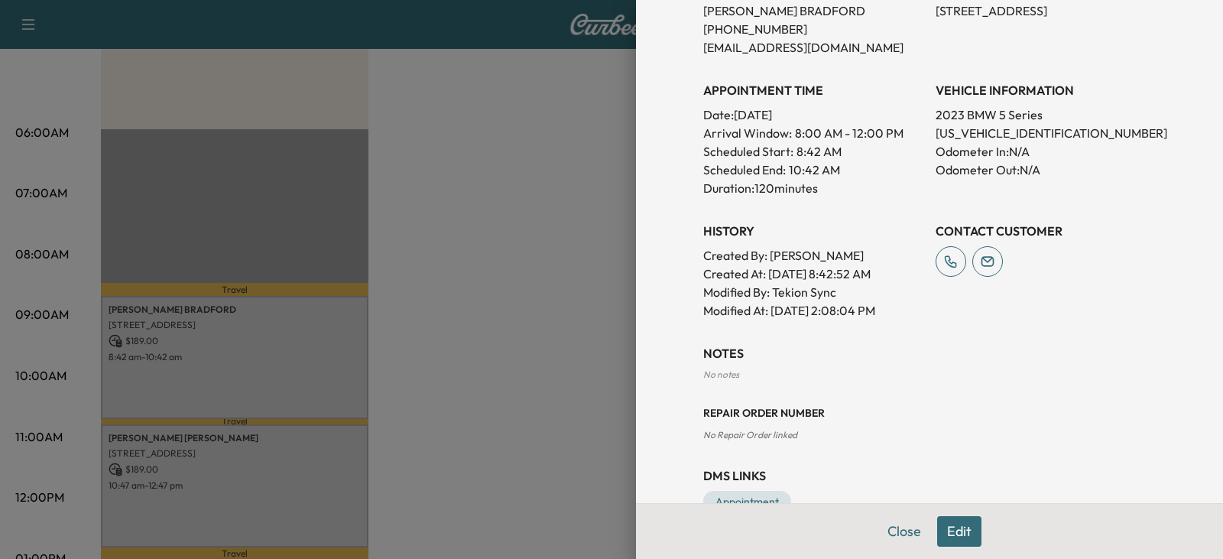
scroll to position [319, 0]
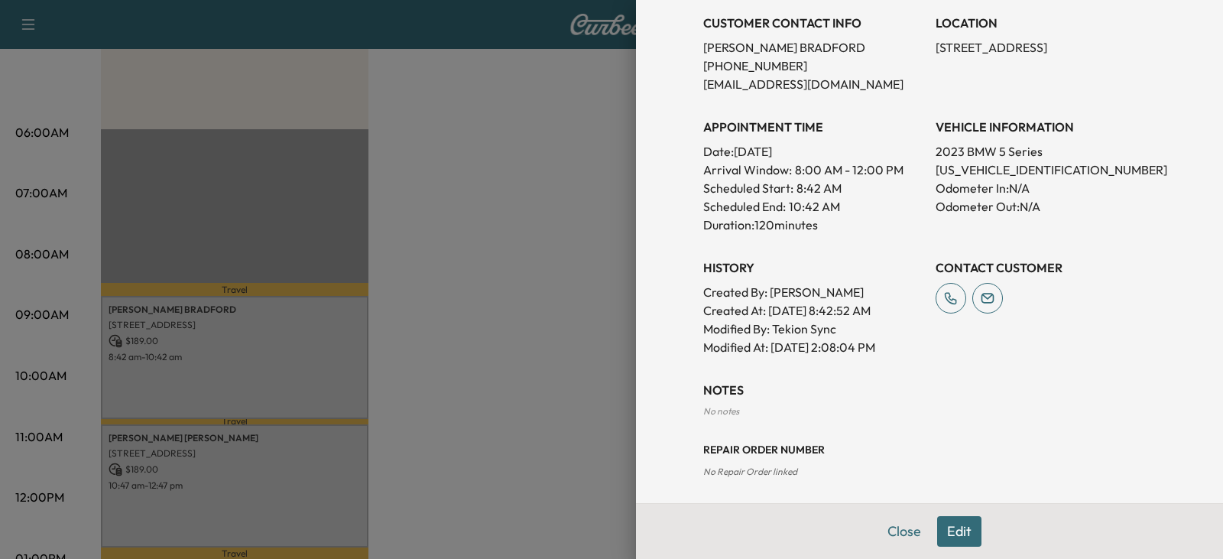
click at [939, 531] on button "Edit" at bounding box center [959, 531] width 44 height 31
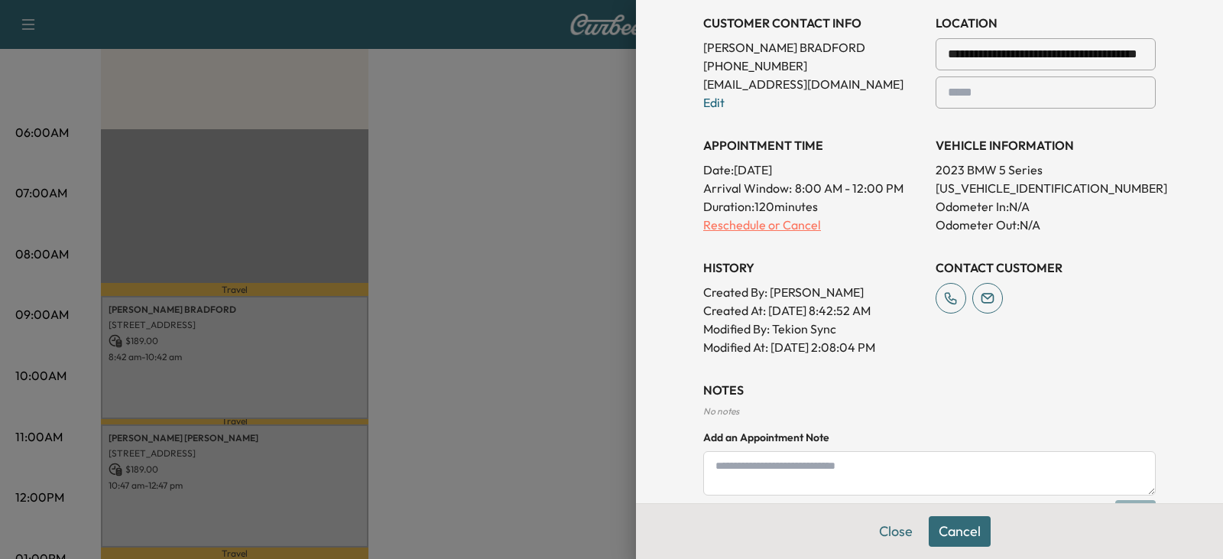
click at [780, 227] on p "Reschedule or Cancel" at bounding box center [813, 224] width 220 height 18
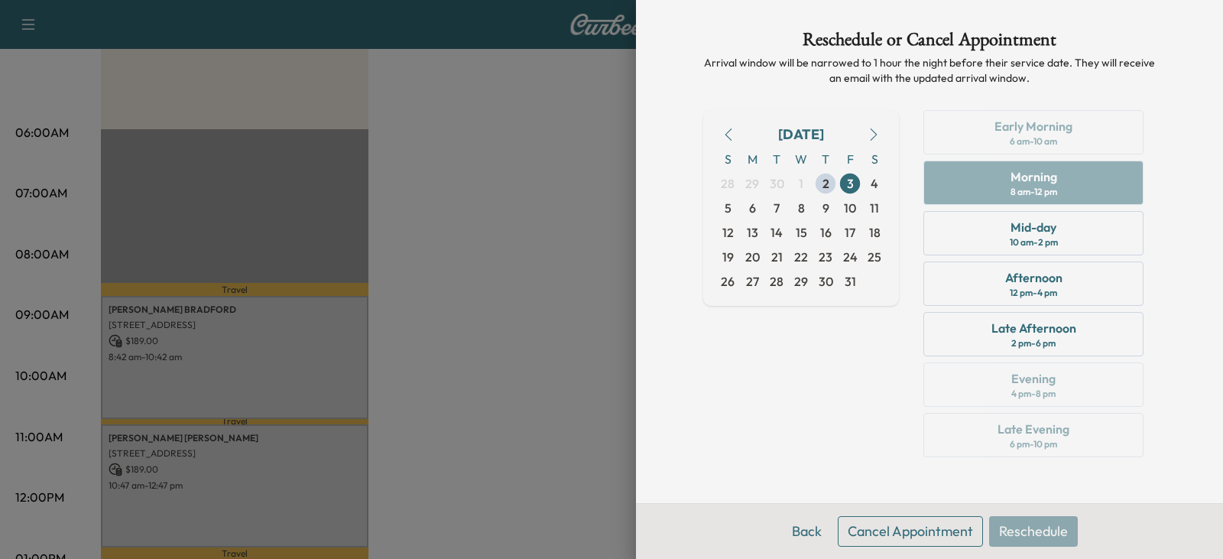
click at [890, 530] on button "Cancel Appointment" at bounding box center [909, 531] width 145 height 31
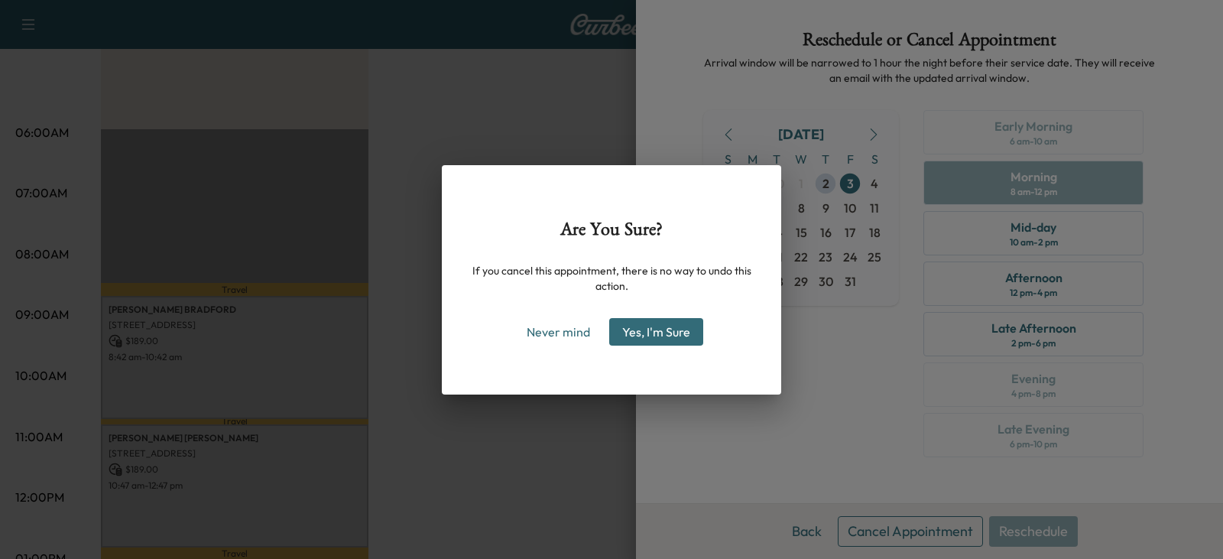
click at [670, 324] on button "Yes, I'm Sure" at bounding box center [656, 332] width 94 height 28
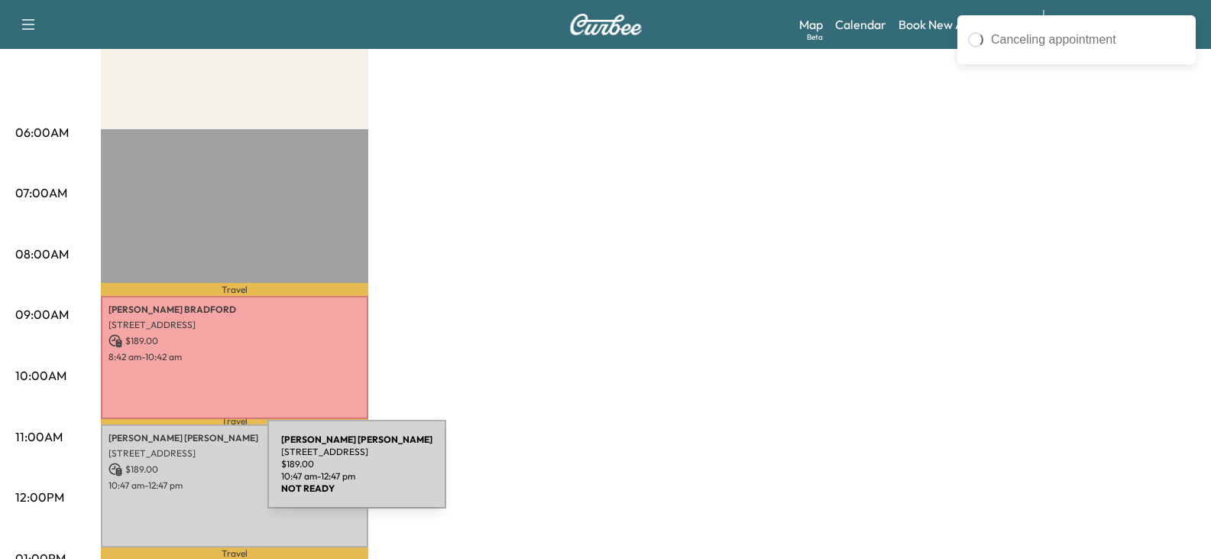
click at [153, 473] on div "[PERSON_NAME] [STREET_ADDRESS] $ 189.00 10:47 am - 12:47 pm" at bounding box center [234, 486] width 267 height 124
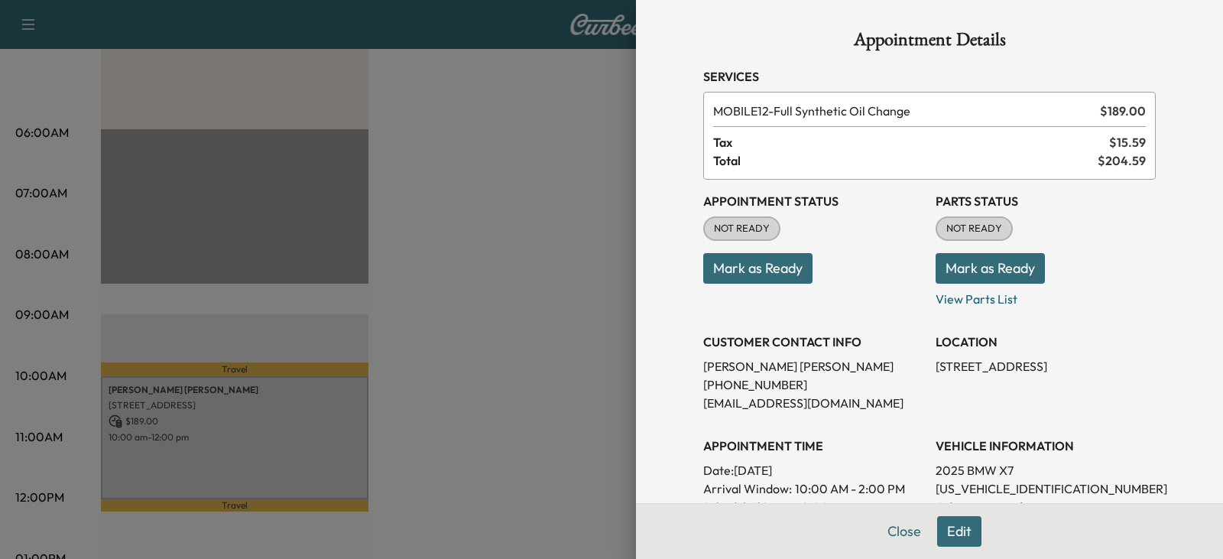
click at [941, 531] on div "Appointment Details Services MOBILE12 - Full Synthetic Oil Change $ 189.00 Tax …" at bounding box center [929, 279] width 587 height 559
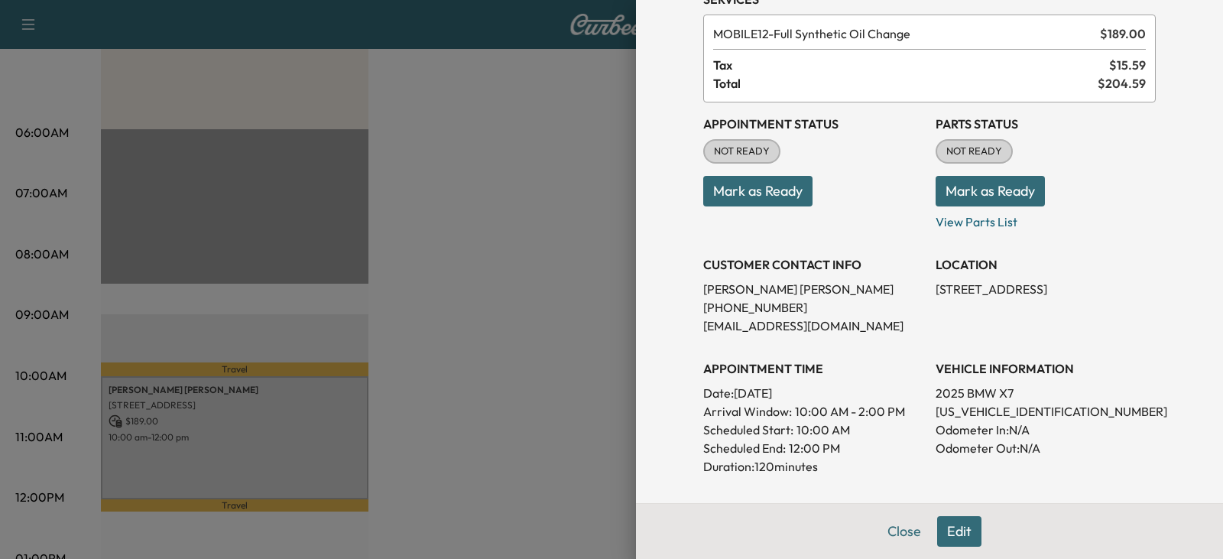
scroll to position [76, 0]
click at [953, 536] on button "Edit" at bounding box center [959, 531] width 44 height 31
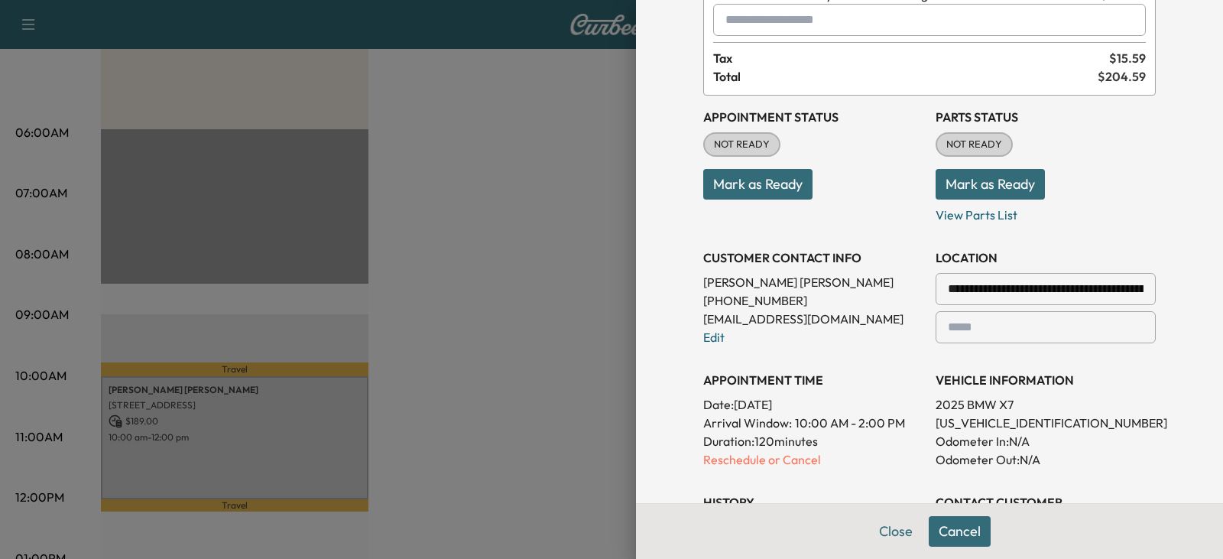
scroll to position [153, 0]
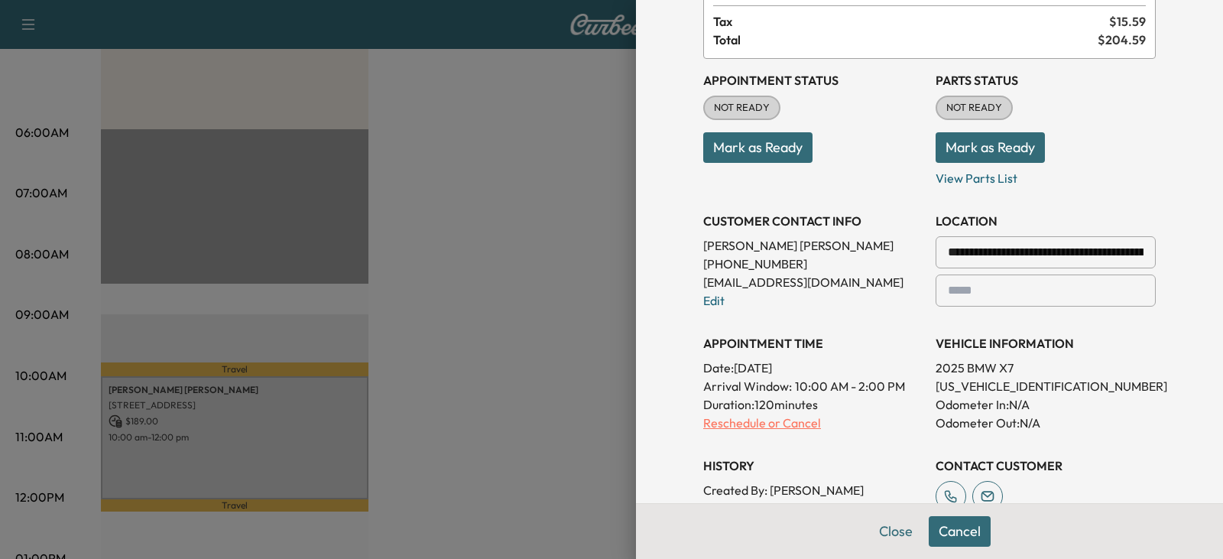
click at [789, 426] on p "Reschedule or Cancel" at bounding box center [813, 422] width 220 height 18
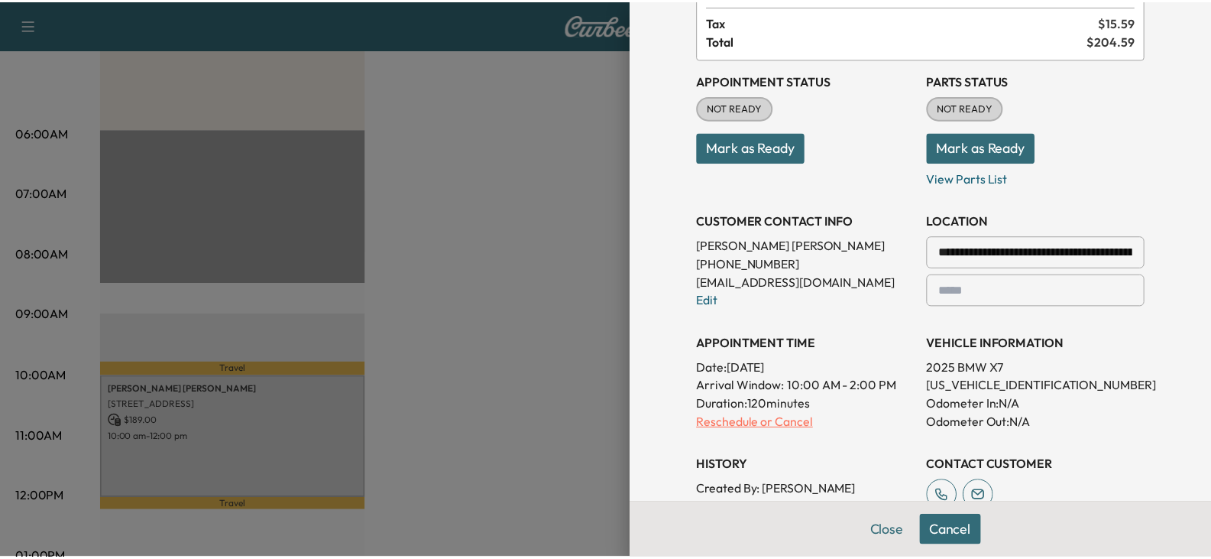
scroll to position [0, 0]
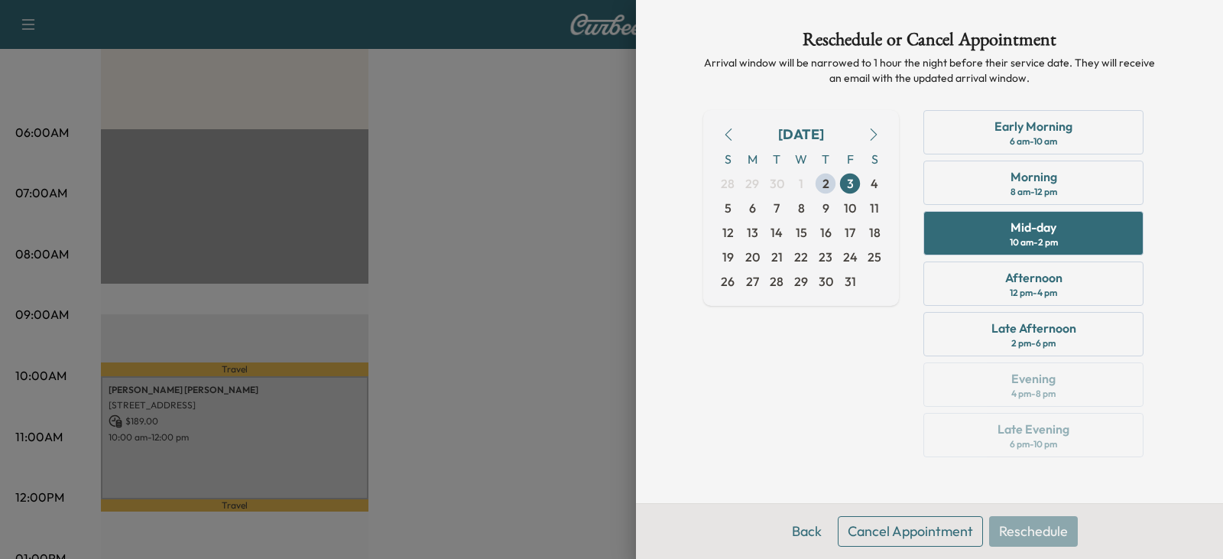
click at [902, 536] on button "Cancel Appointment" at bounding box center [909, 531] width 145 height 31
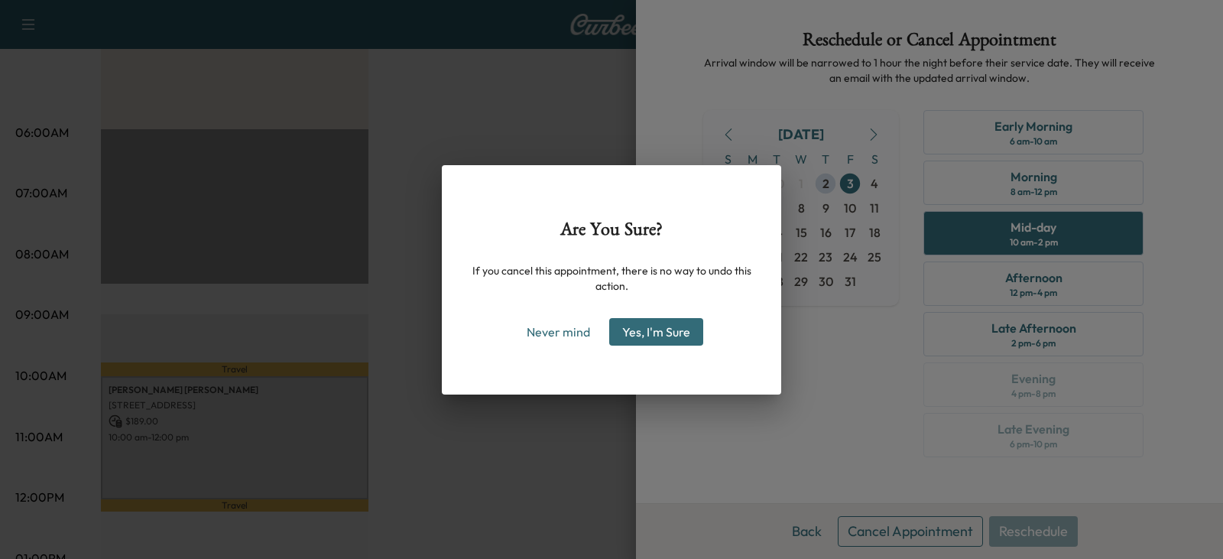
click at [662, 336] on button "Yes, I'm Sure" at bounding box center [656, 332] width 94 height 28
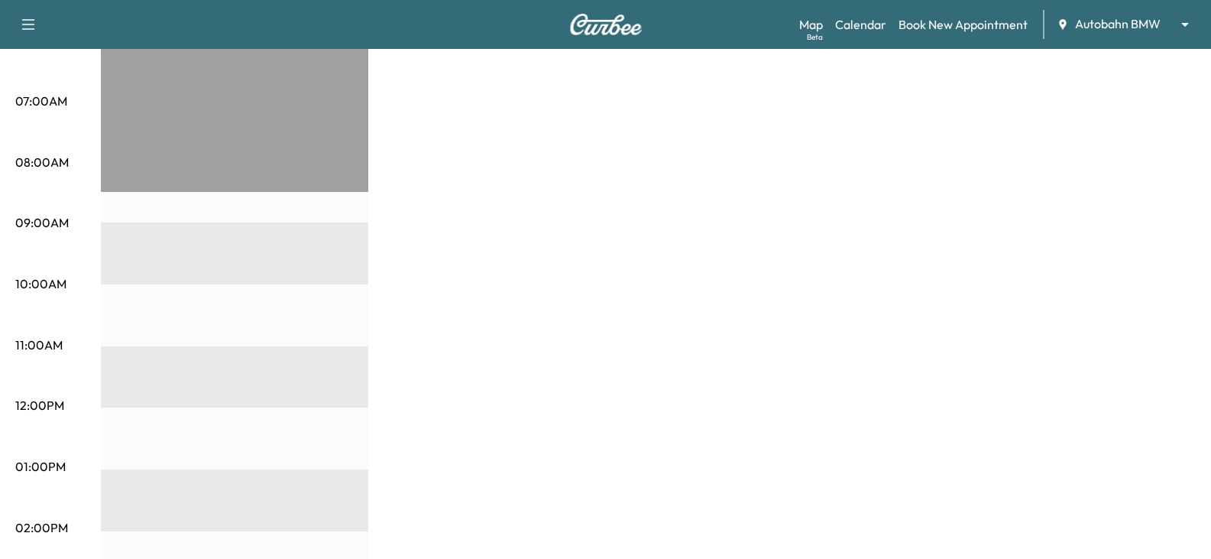
scroll to position [229, 0]
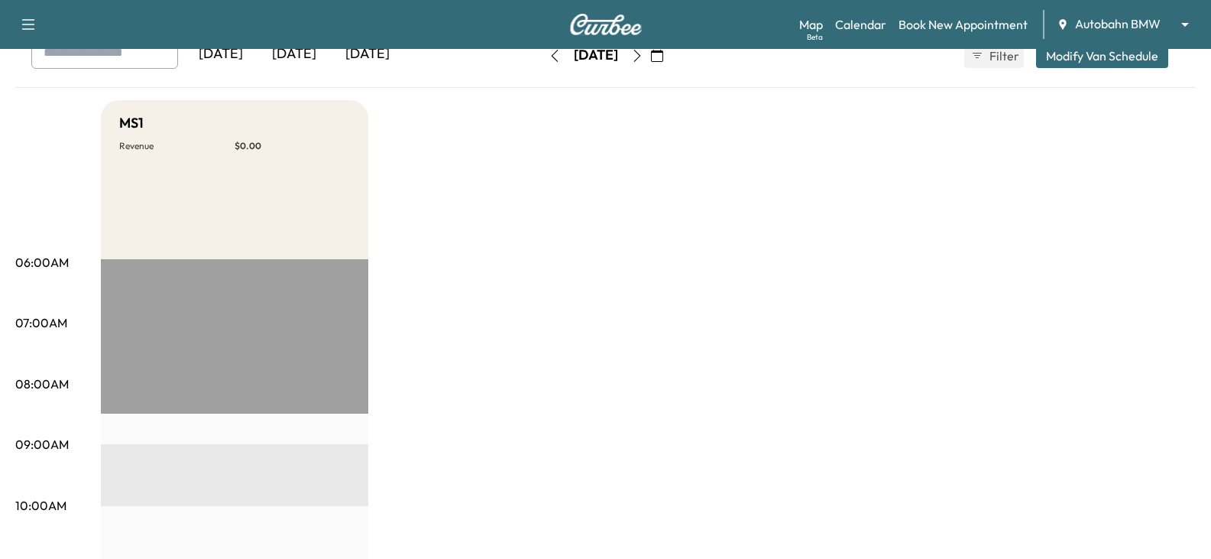
scroll to position [76, 0]
